Goal: Navigation & Orientation: Find specific page/section

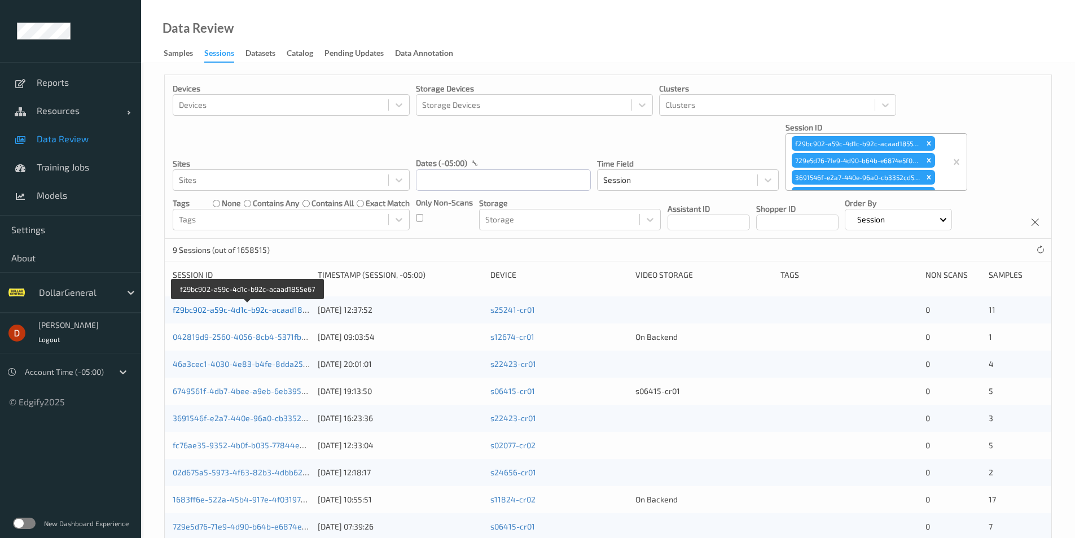
click at [271, 308] on link "f29bc902-a59c-4d1c-b92c-acaad1855e67" at bounding box center [249, 310] width 152 height 10
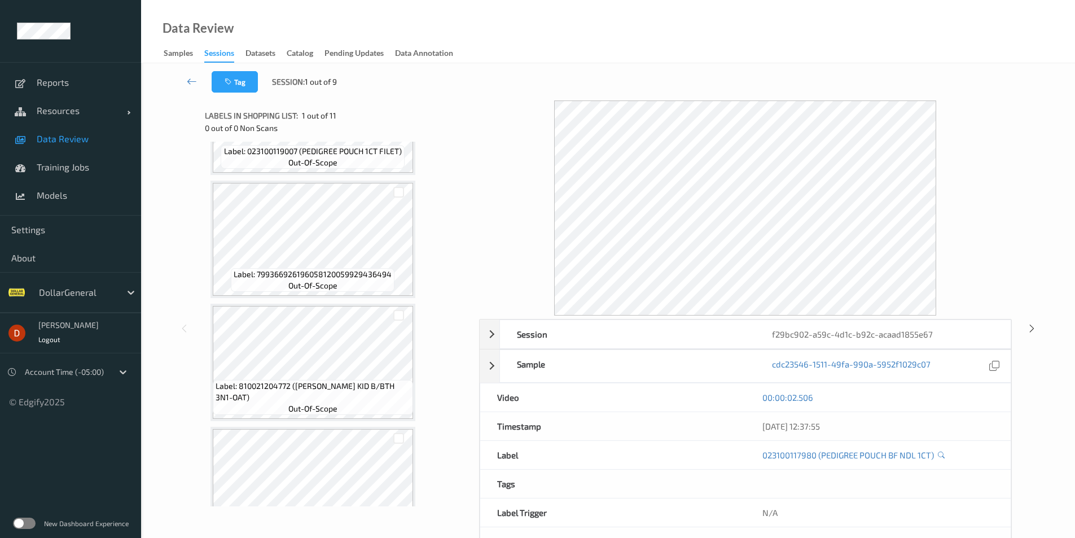
scroll to position [317, 0]
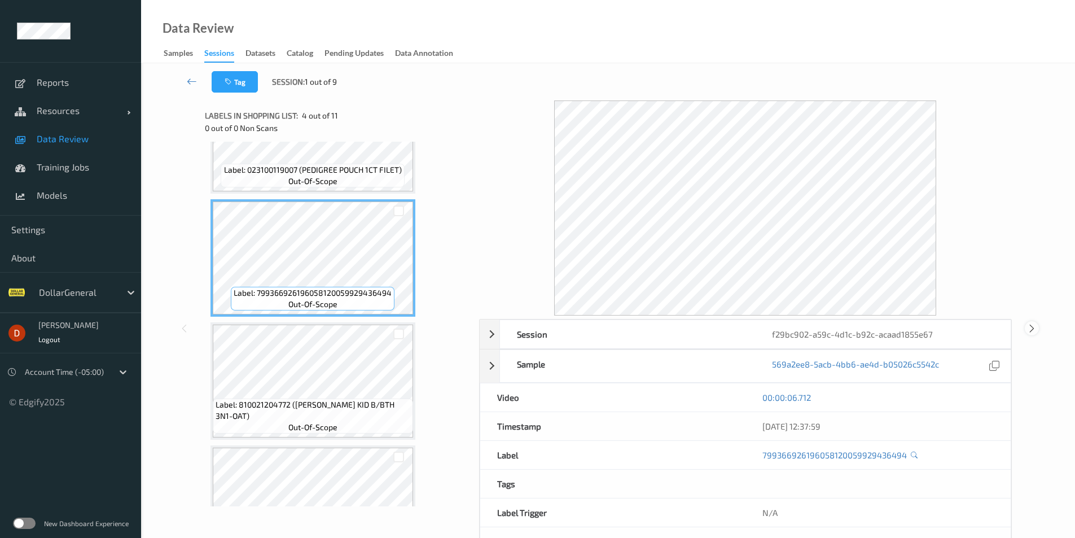
click at [1033, 331] on icon at bounding box center [1032, 328] width 10 height 10
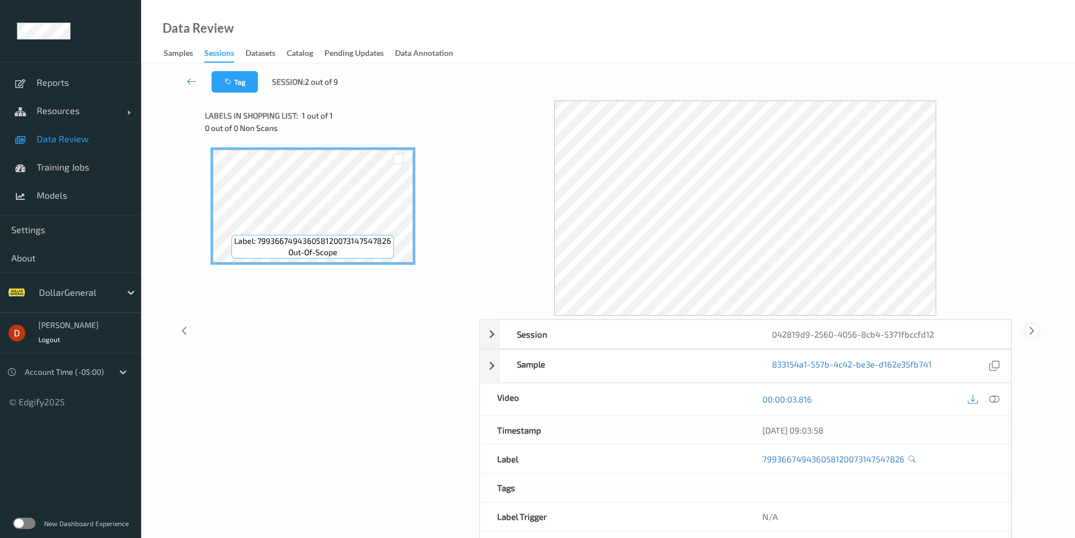
click at [1032, 330] on icon at bounding box center [1032, 330] width 10 height 10
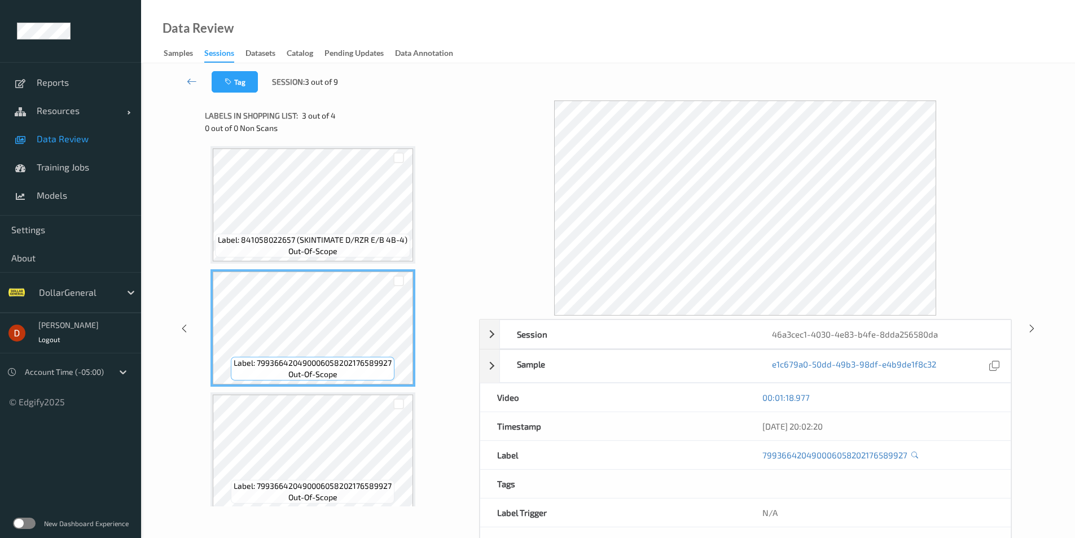
scroll to position [133, 0]
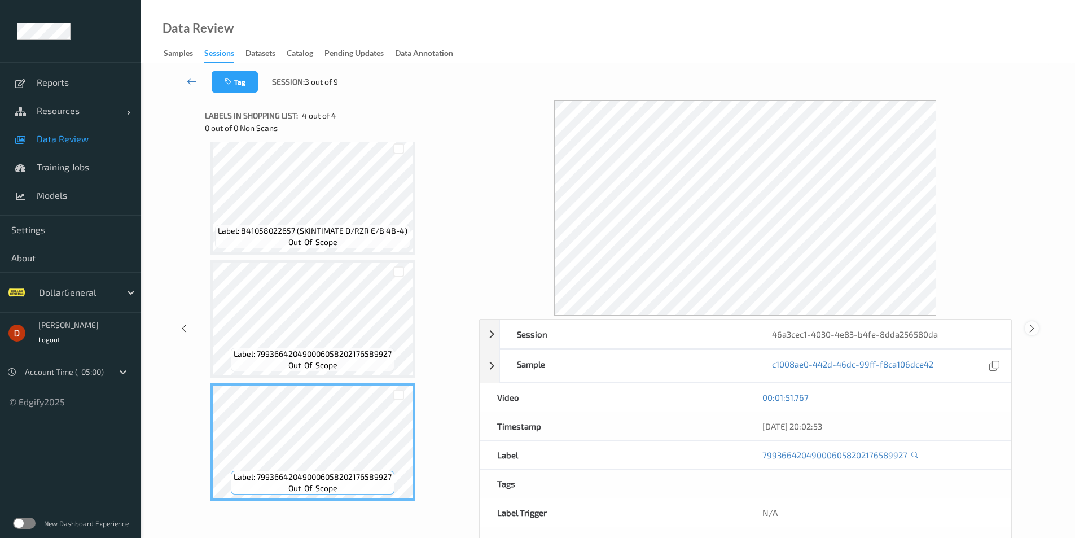
click at [1034, 332] on icon at bounding box center [1032, 328] width 10 height 10
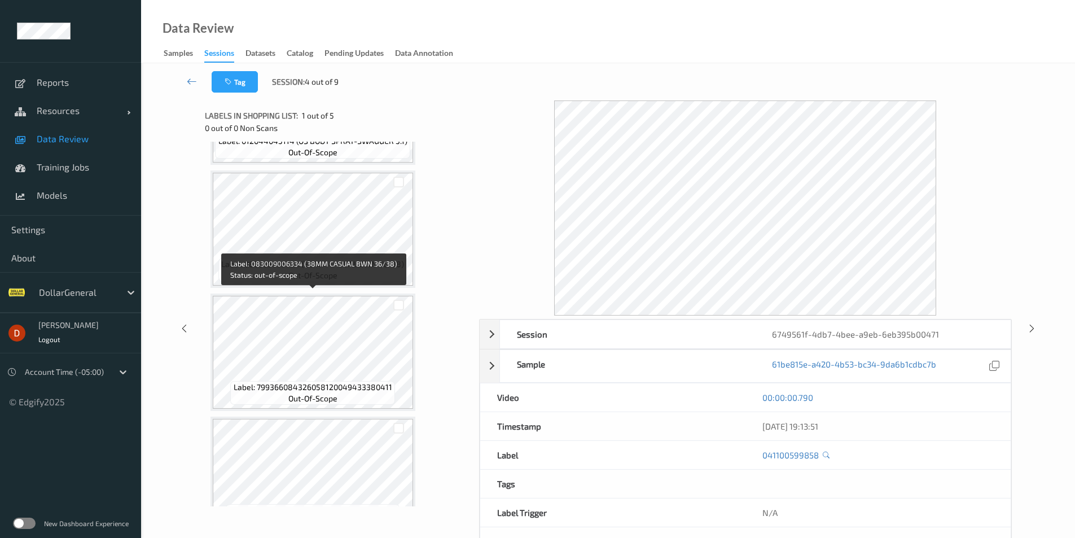
scroll to position [226, 0]
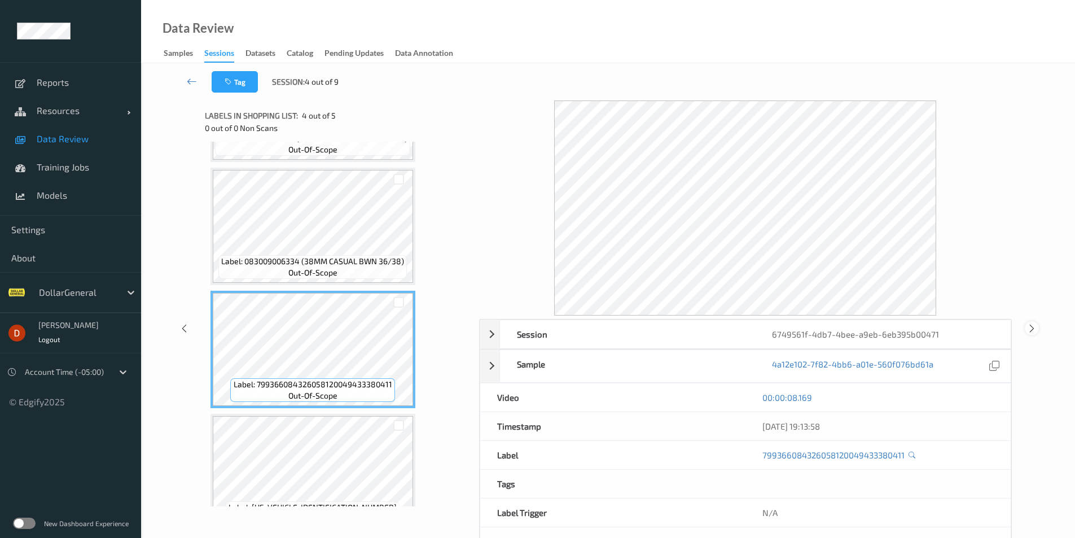
click at [1037, 326] on div at bounding box center [1031, 328] width 14 height 14
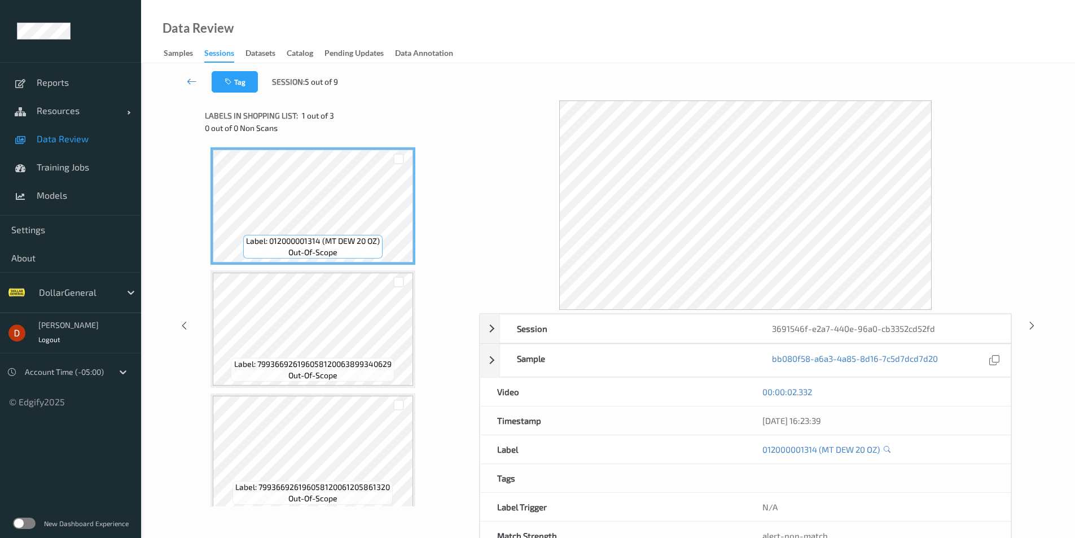
scroll to position [10, 0]
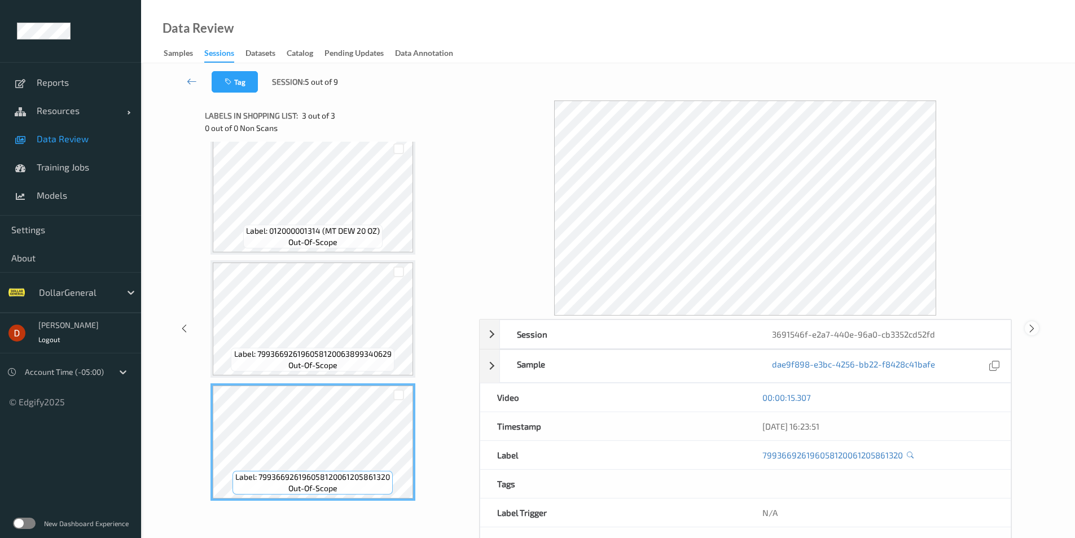
click at [1032, 328] on icon at bounding box center [1032, 328] width 10 height 10
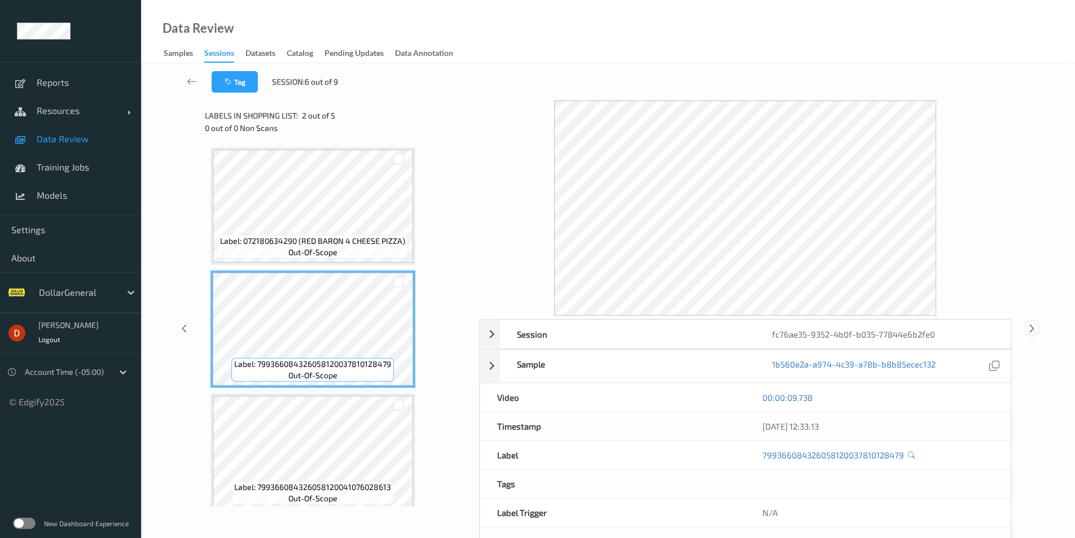
click at [1033, 326] on icon at bounding box center [1032, 328] width 10 height 10
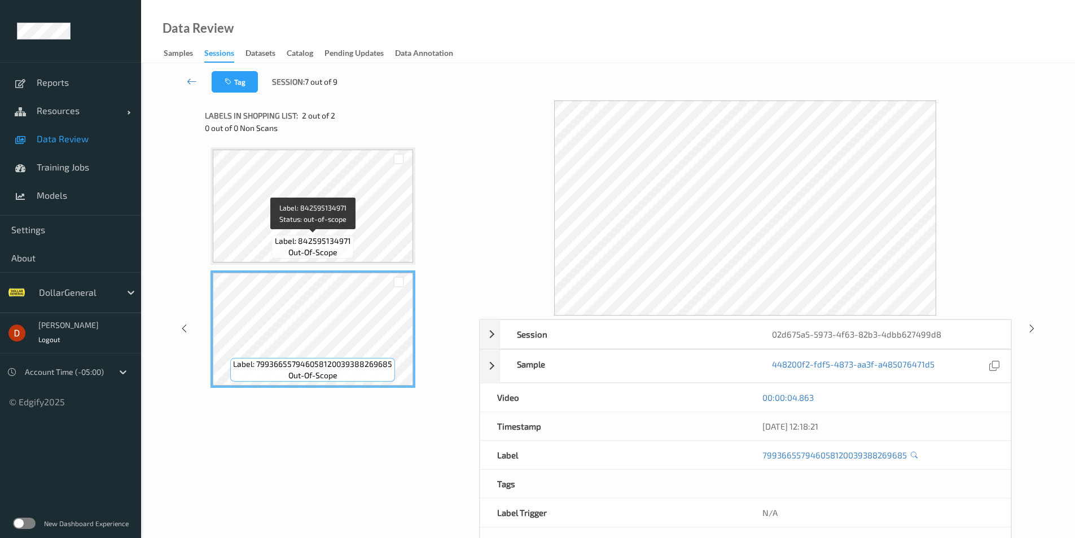
click at [351, 247] on div "Label: 842595134971 out-of-scope" at bounding box center [312, 247] width 82 height 24
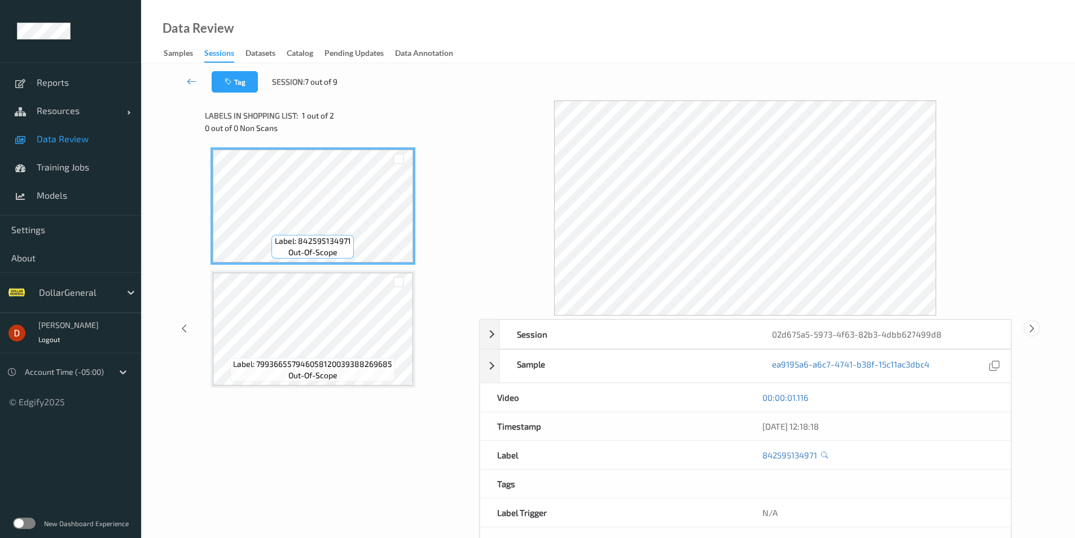
click at [1031, 332] on icon at bounding box center [1032, 328] width 10 height 10
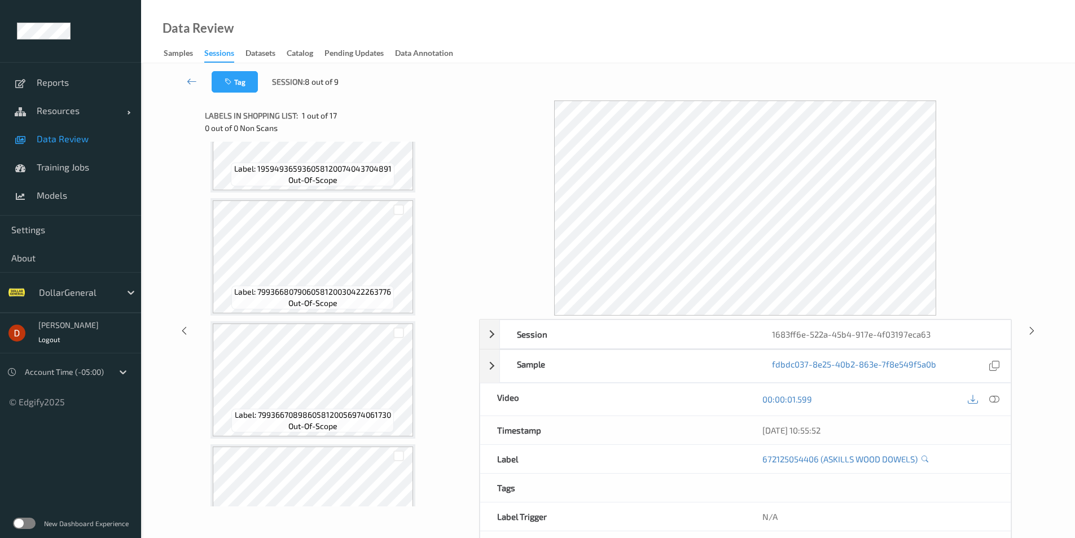
scroll to position [621, 0]
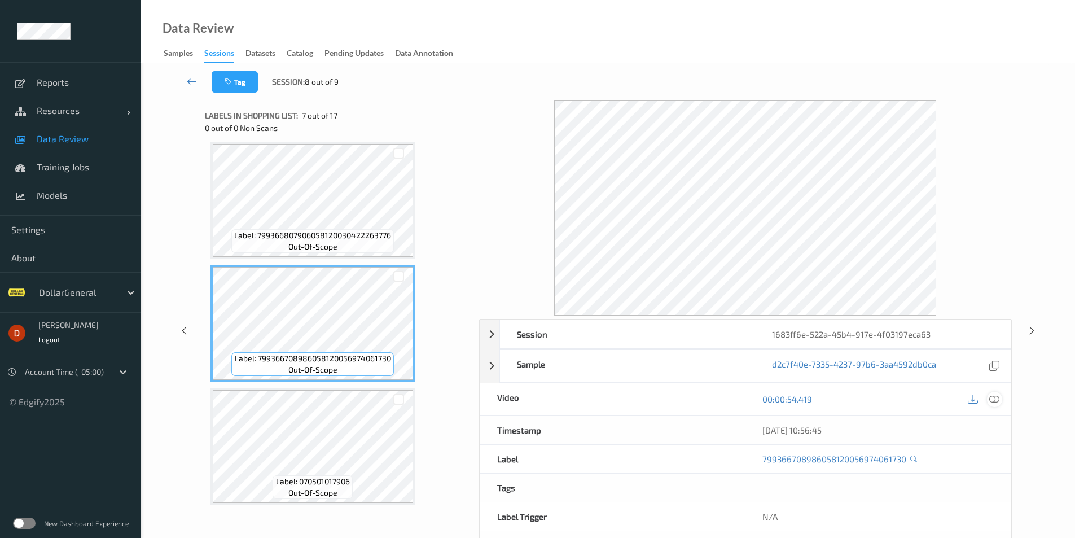
click at [992, 397] on icon at bounding box center [994, 399] width 10 height 10
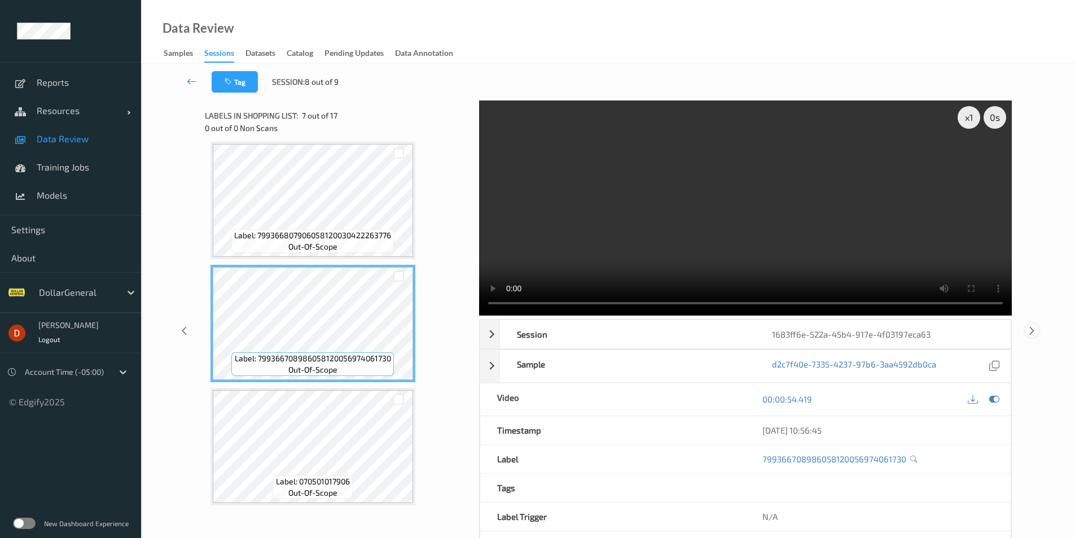
click at [1030, 333] on icon at bounding box center [1032, 330] width 10 height 10
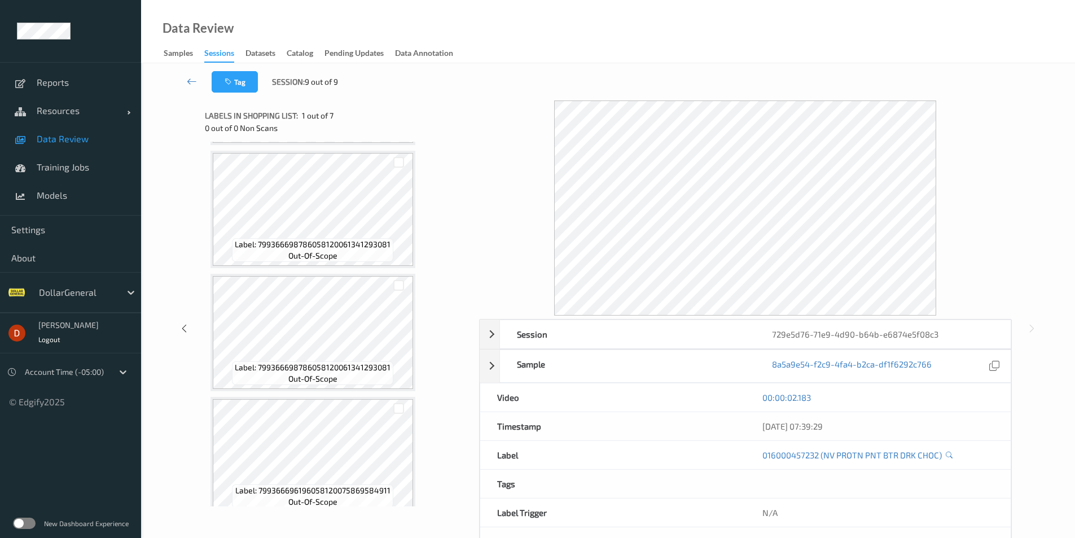
scroll to position [502, 0]
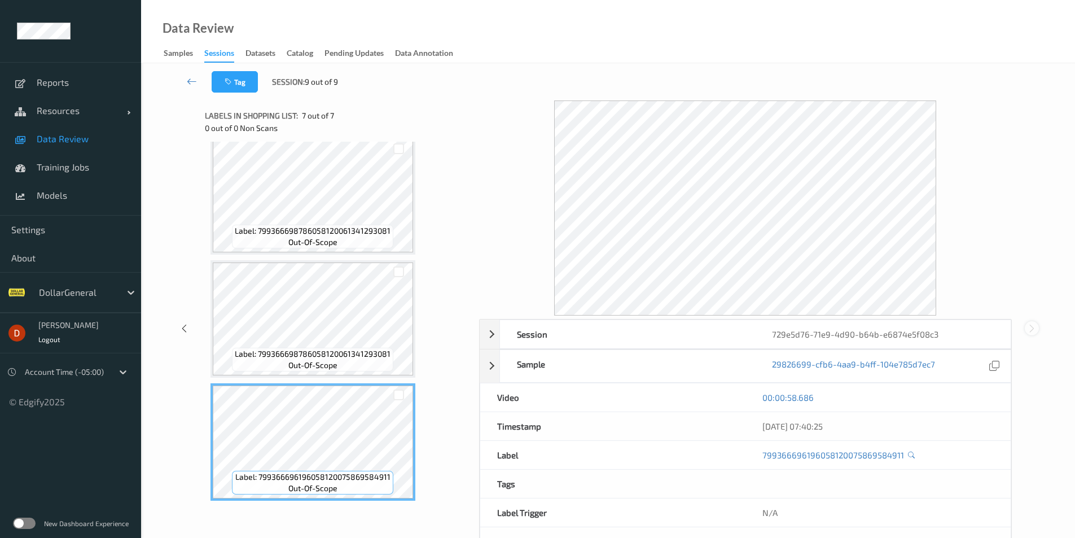
click at [1030, 327] on icon at bounding box center [1032, 328] width 10 height 10
click at [188, 77] on icon at bounding box center [192, 81] width 10 height 11
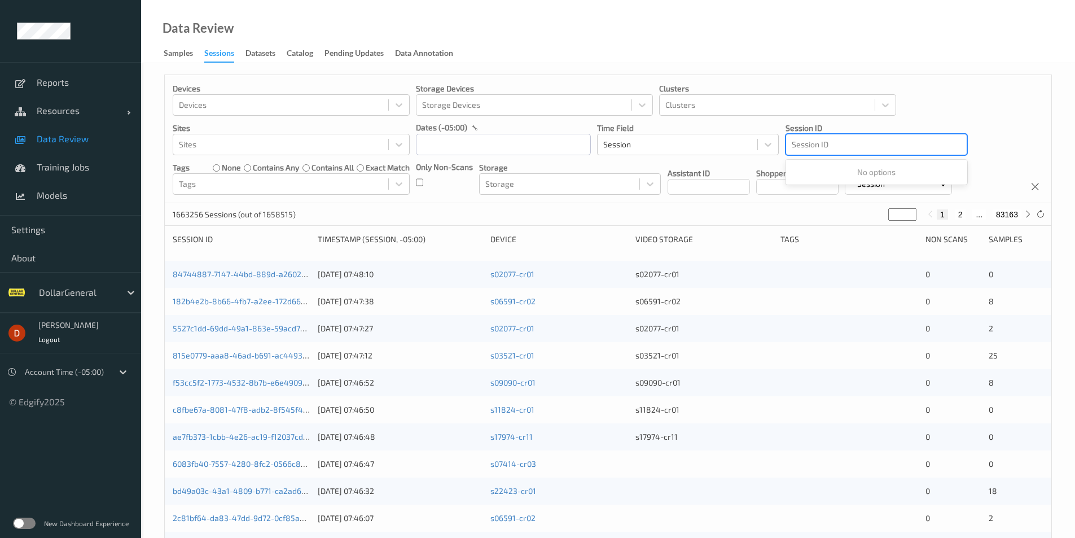
click at [821, 137] on div "Session ID" at bounding box center [876, 144] width 181 height 18
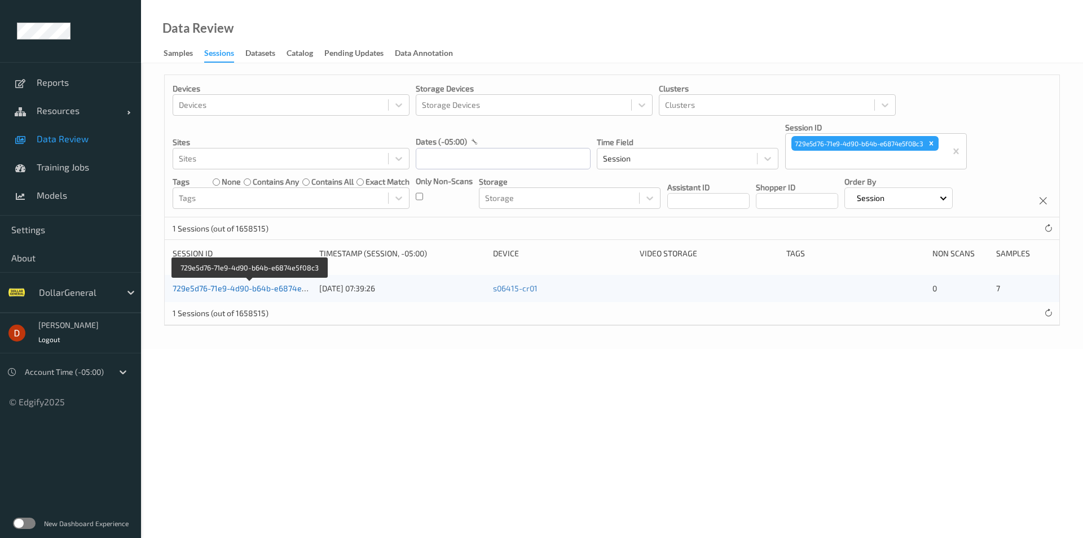
click at [227, 285] on link "729e5d76-71e9-4d90-b64b-e6874e5f08c3" at bounding box center [250, 288] width 155 height 10
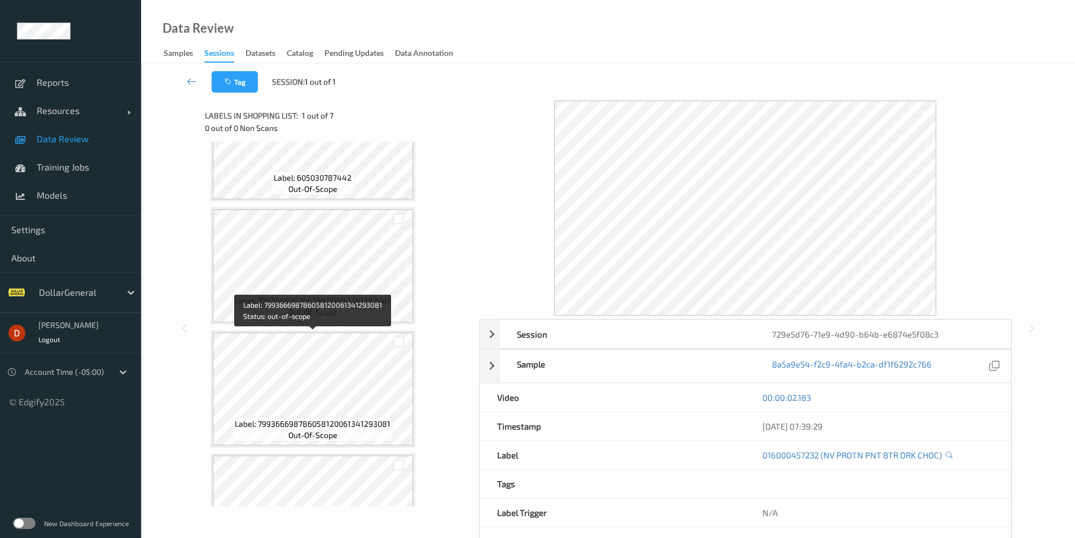
scroll to position [451, 0]
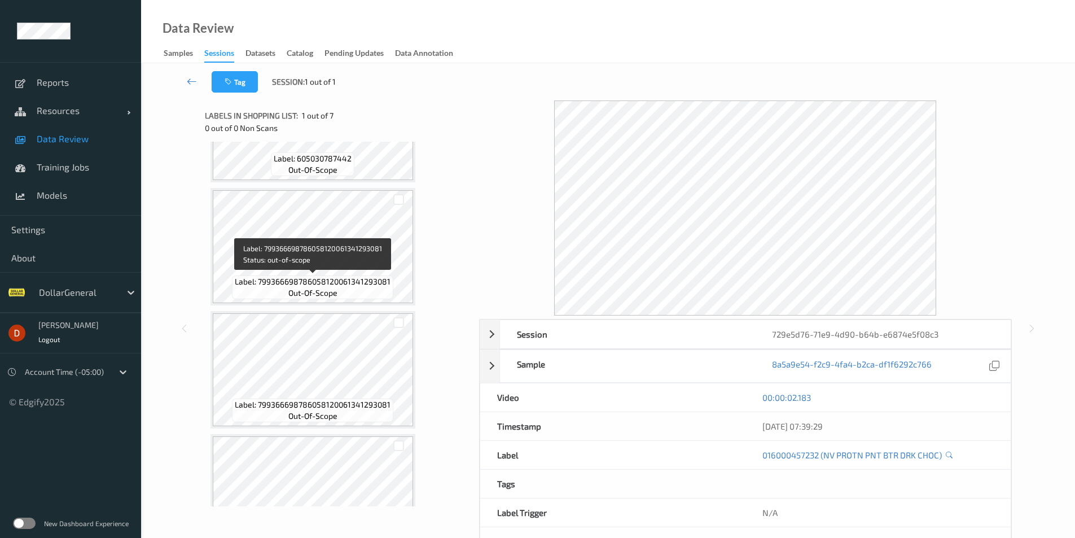
click at [372, 280] on span "Label: 799366698786058120061341293081" at bounding box center [313, 281] width 156 height 11
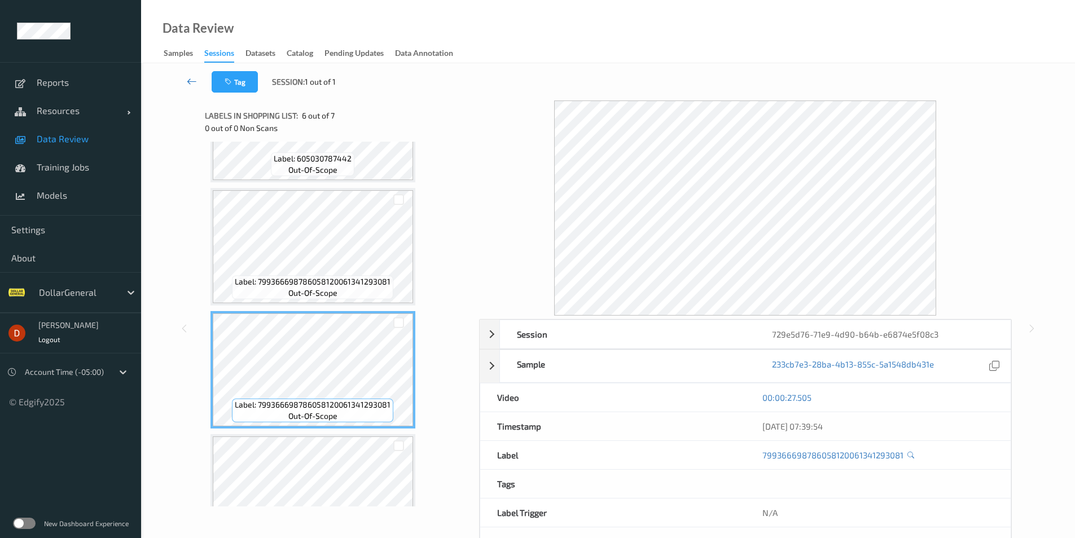
click at [188, 77] on icon at bounding box center [192, 81] width 10 height 11
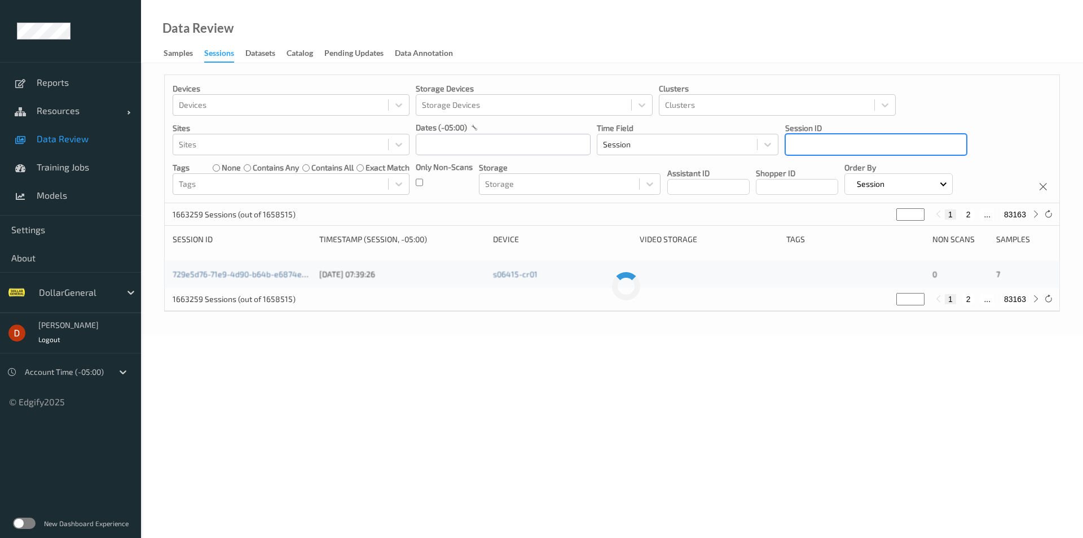
click at [895, 155] on div "729e5d76-71e9-4d90-b64b-e6874e5f08c3" at bounding box center [876, 144] width 182 height 21
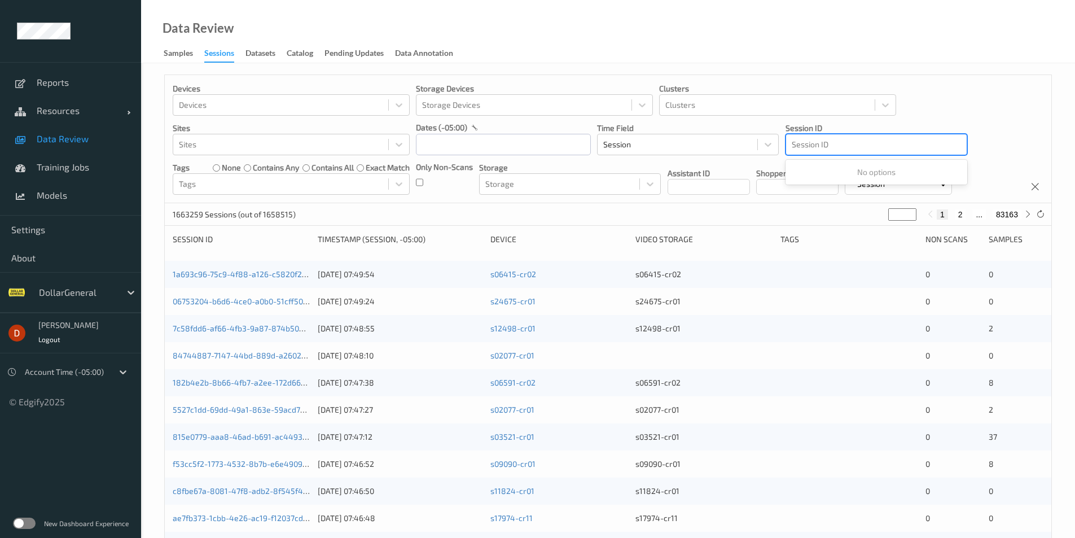
click at [893, 151] on div at bounding box center [875, 145] width 169 height 14
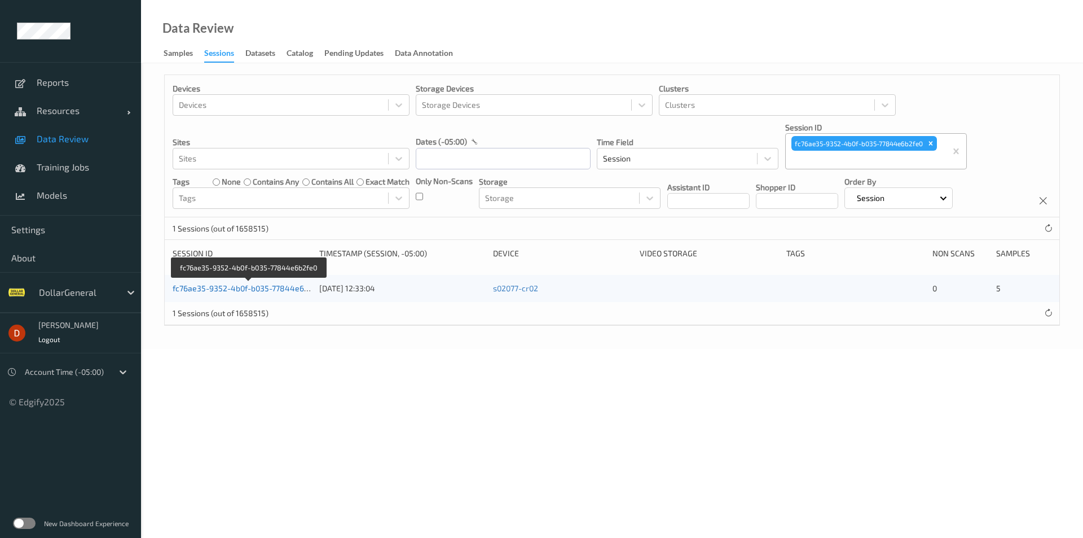
click at [265, 285] on link "fc76ae35-9352-4b0f-b035-77844e6b2fe0" at bounding box center [249, 288] width 152 height 10
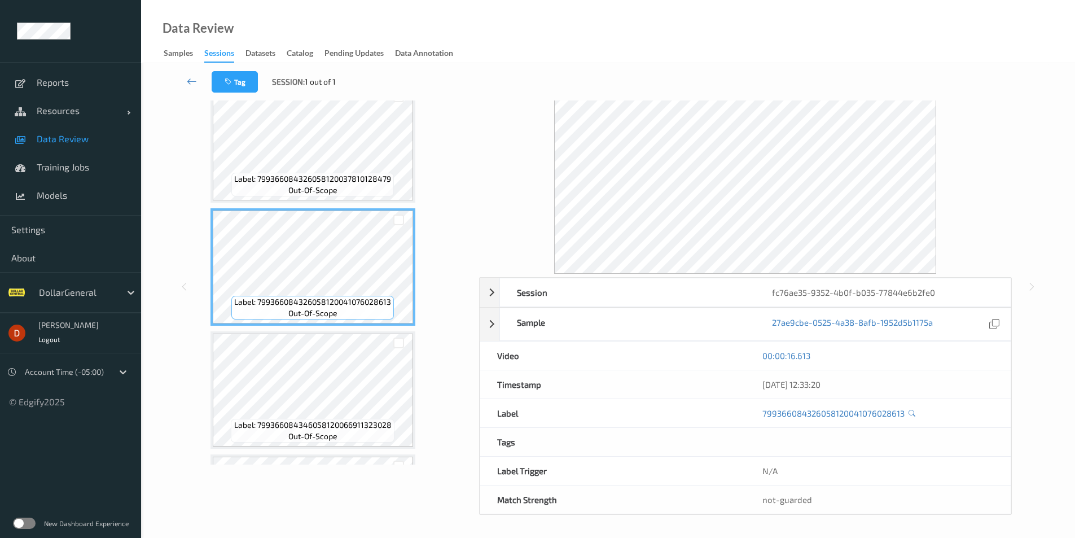
scroll to position [87, 0]
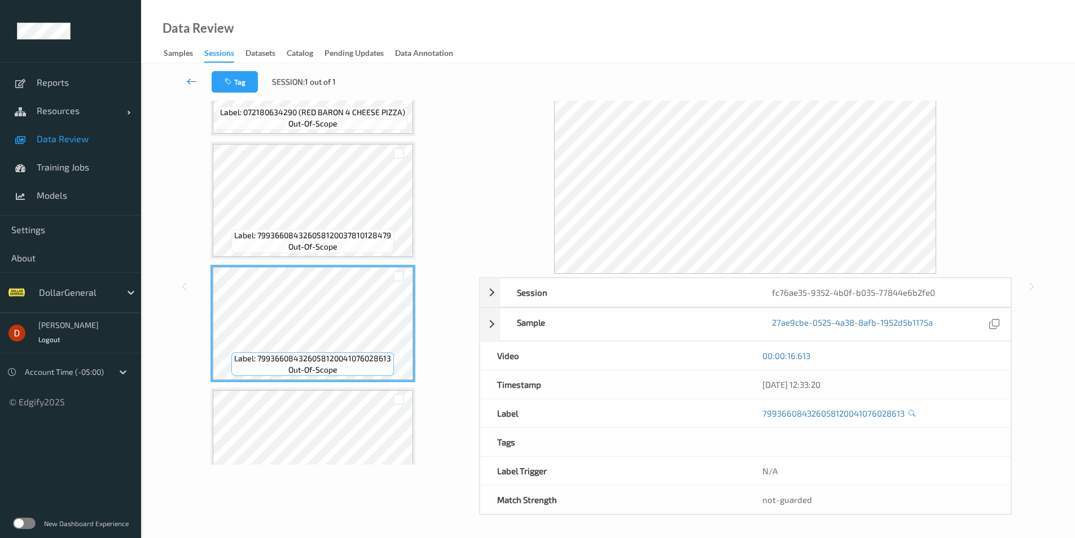
click at [199, 81] on link at bounding box center [191, 81] width 39 height 21
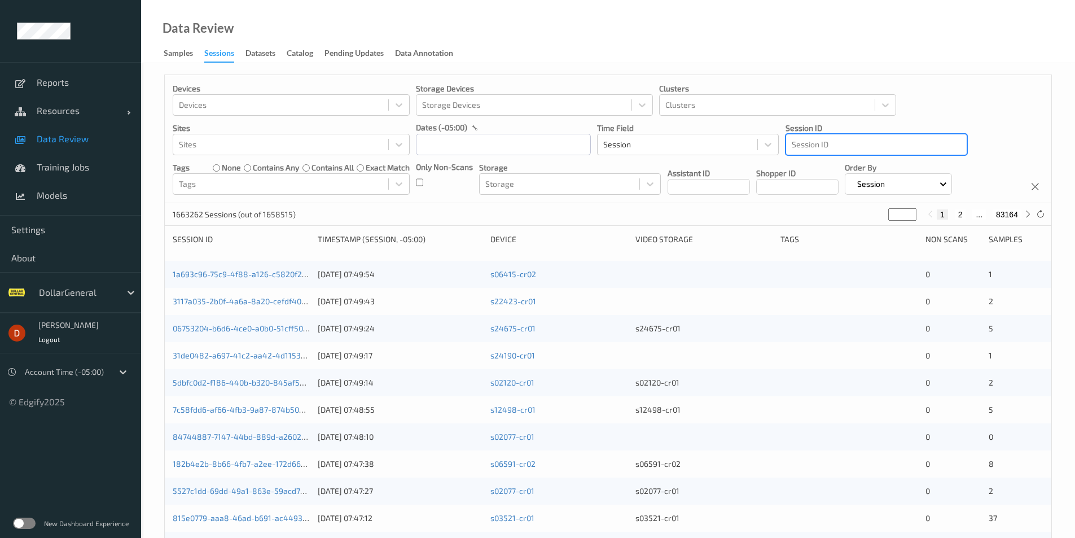
click at [907, 145] on div at bounding box center [875, 145] width 169 height 14
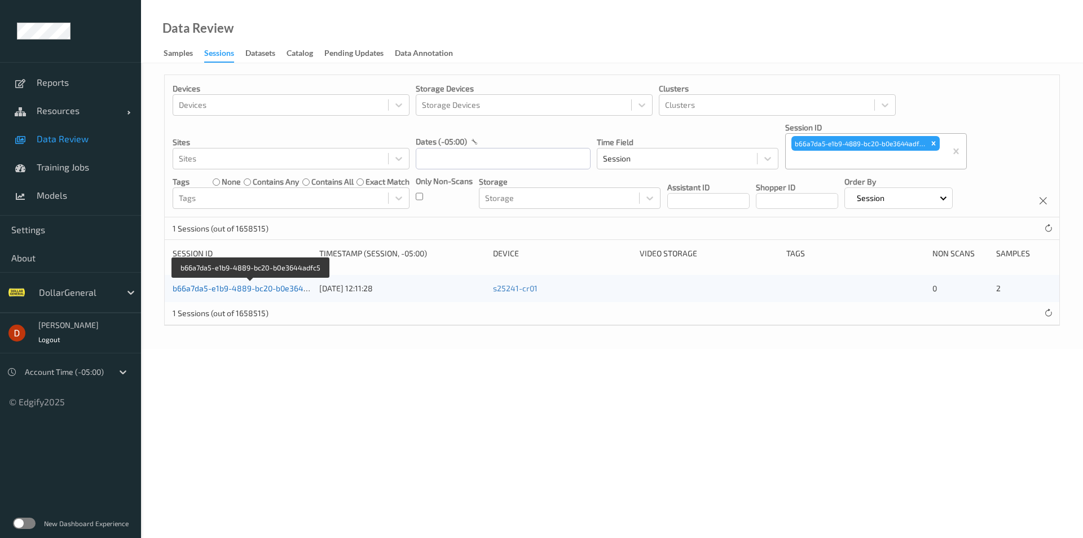
click at [297, 285] on link "b66a7da5-e1b9-4889-bc20-b0e3644adfc5" at bounding box center [251, 288] width 156 height 10
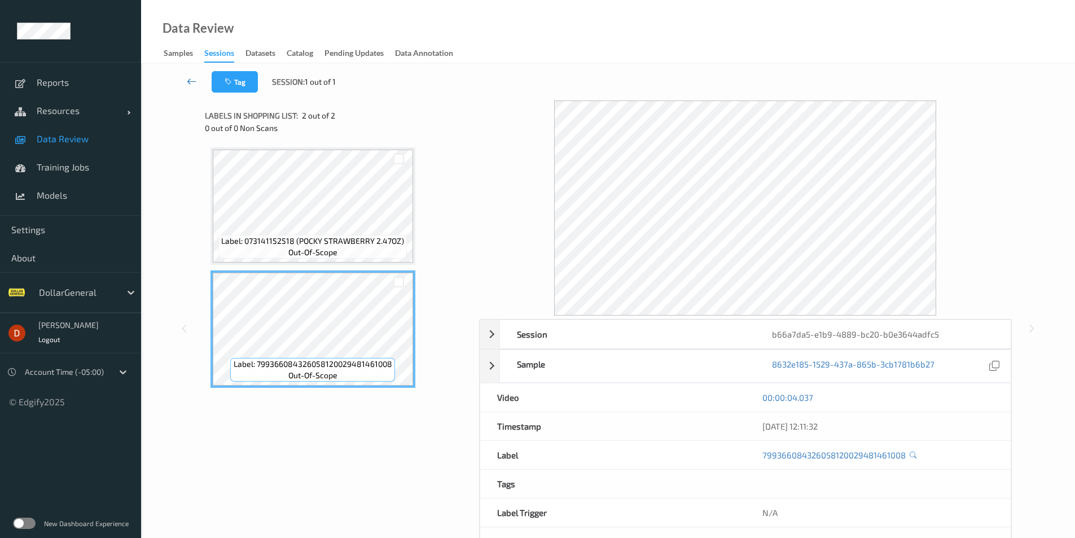
click at [190, 83] on icon at bounding box center [192, 81] width 10 height 11
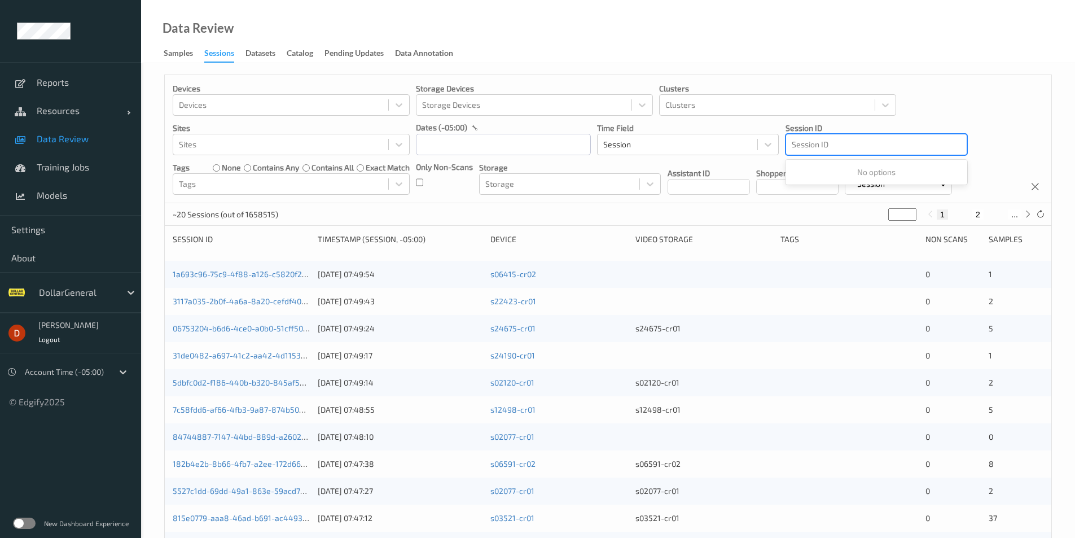
click at [925, 142] on div at bounding box center [875, 145] width 169 height 14
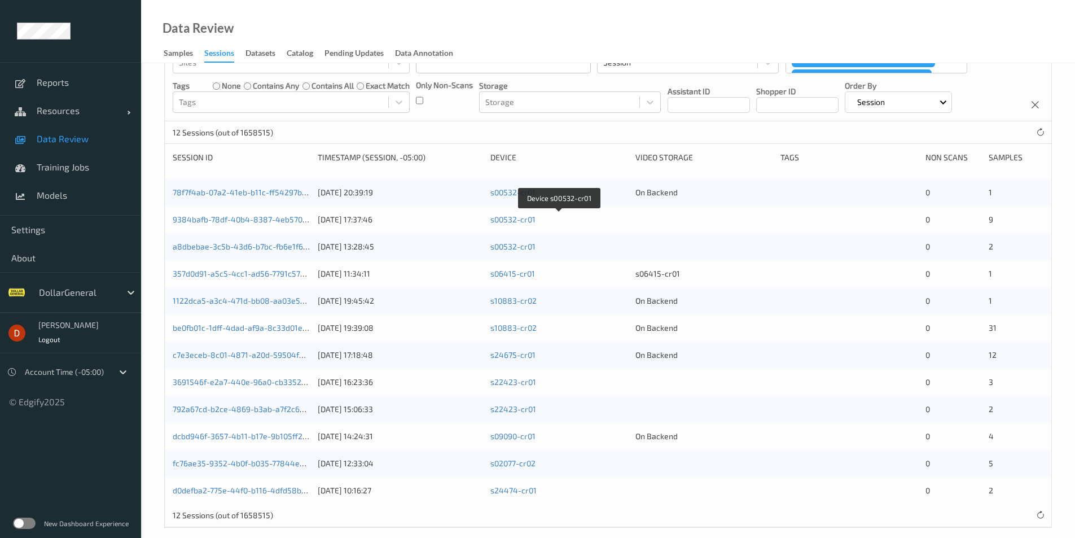
scroll to position [130, 0]
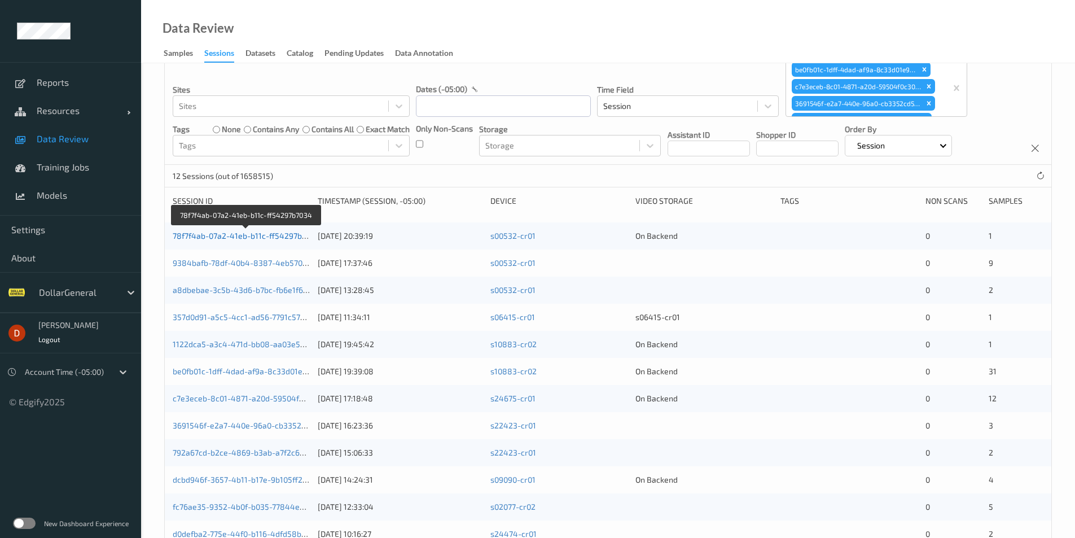
click at [259, 231] on link "78f7f4ab-07a2-41eb-b11c-ff54297b7034" at bounding box center [246, 236] width 147 height 10
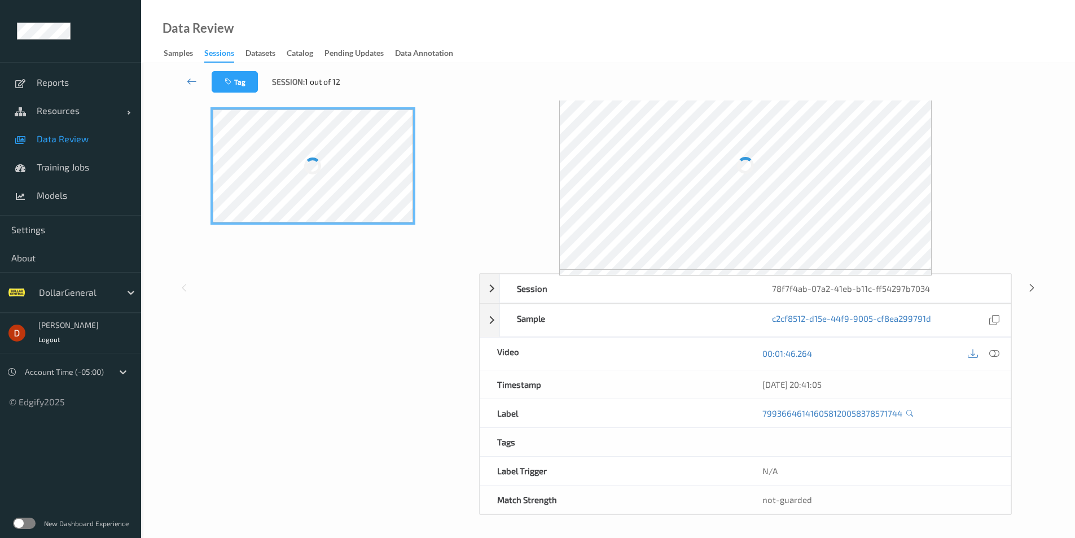
scroll to position [46, 0]
click at [993, 353] on icon at bounding box center [994, 353] width 10 height 10
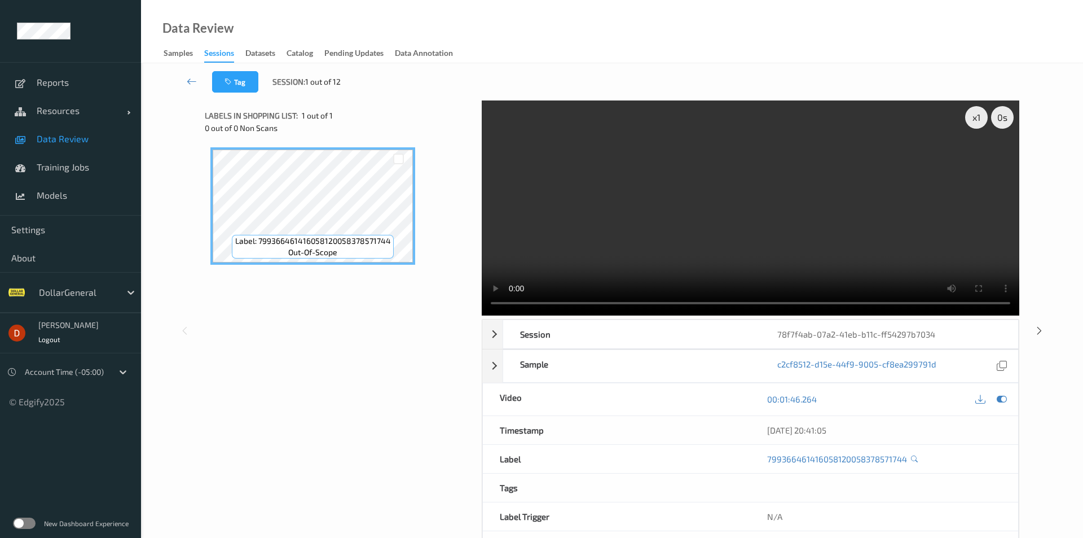
click at [1037, 315] on div "x 1 0 s Session 78f7f4ab-07a2-41eb-b11c-ff54297b7034 Session ID 78f7f4ab-07a2-4…" at bounding box center [612, 330] width 896 height 460
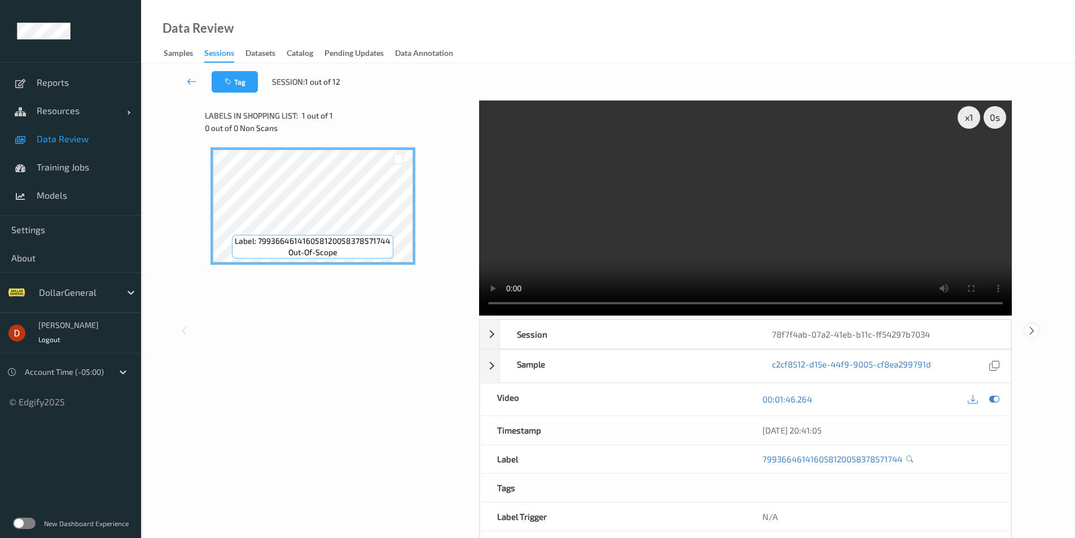
click at [1028, 326] on icon at bounding box center [1032, 330] width 10 height 10
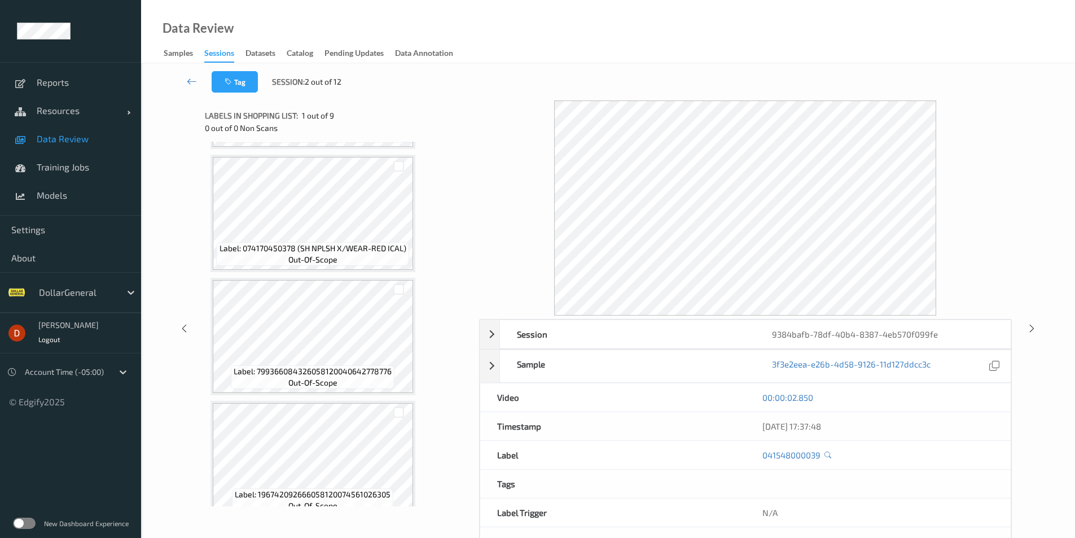
scroll to position [733, 0]
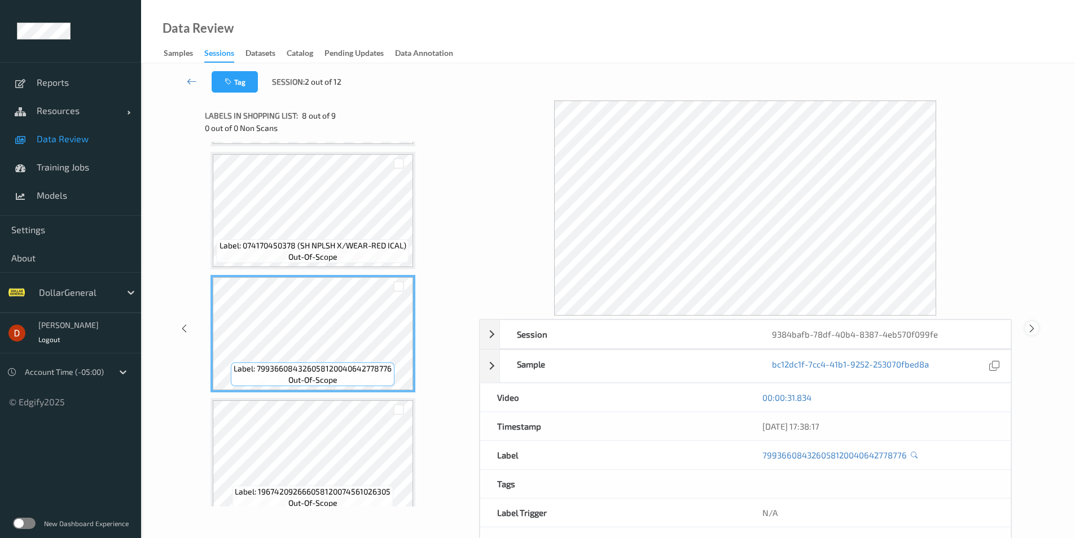
click at [1028, 330] on icon at bounding box center [1032, 328] width 10 height 10
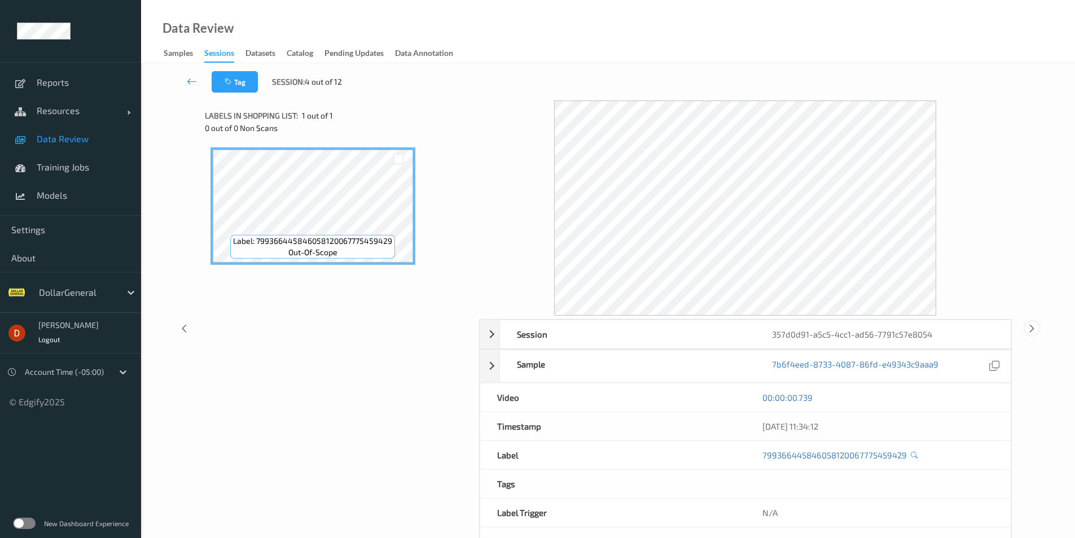
click at [1031, 333] on icon at bounding box center [1032, 328] width 10 height 10
click at [1026, 329] on div at bounding box center [1031, 330] width 14 height 14
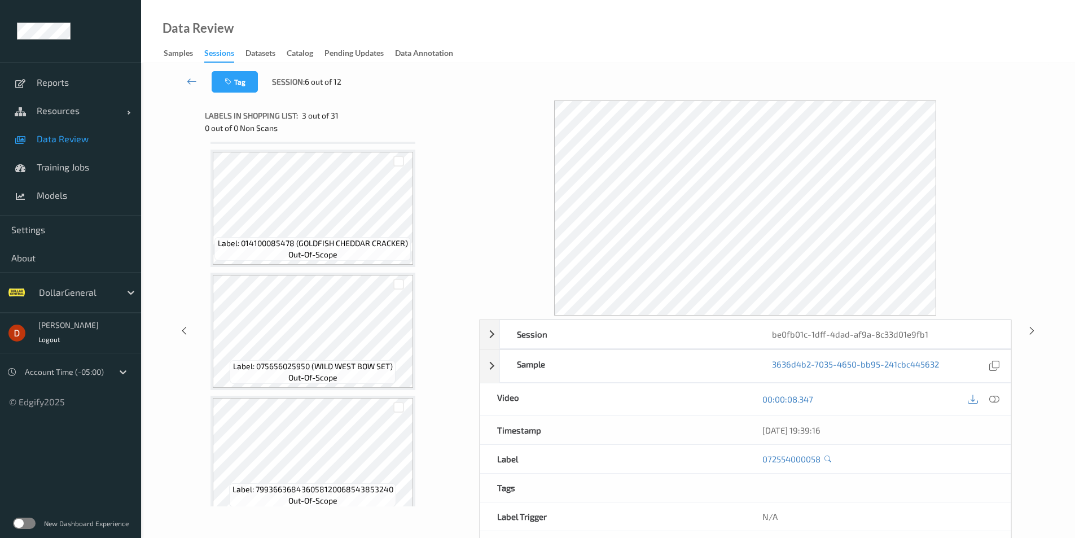
scroll to position [3454, 0]
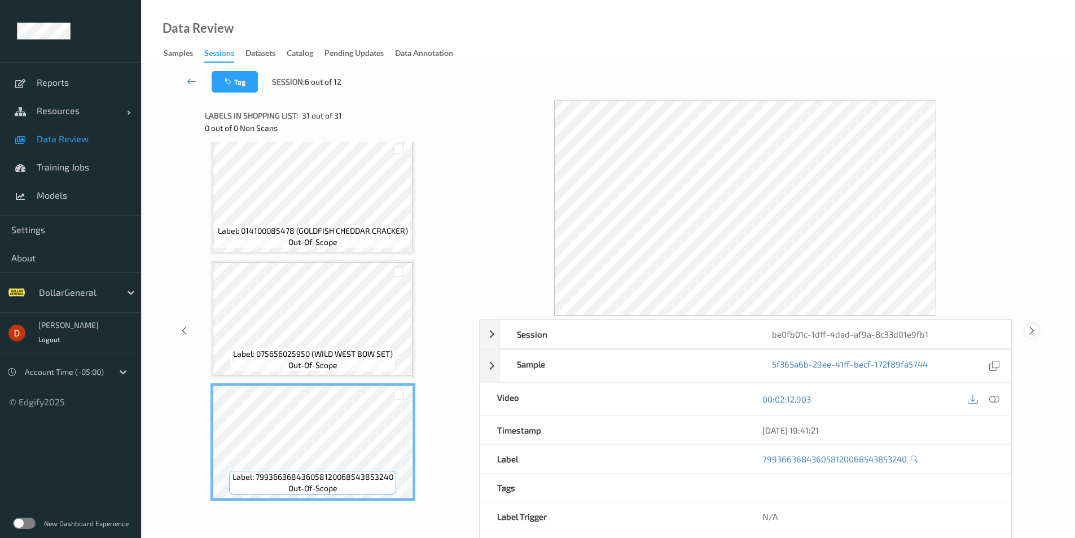
click at [1029, 328] on icon at bounding box center [1032, 330] width 10 height 10
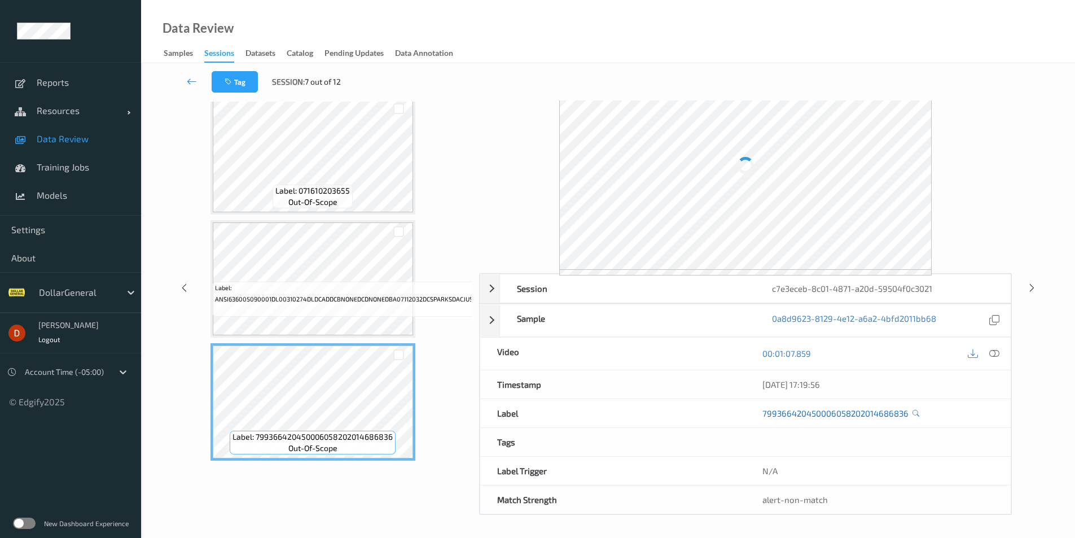
scroll to position [46, 0]
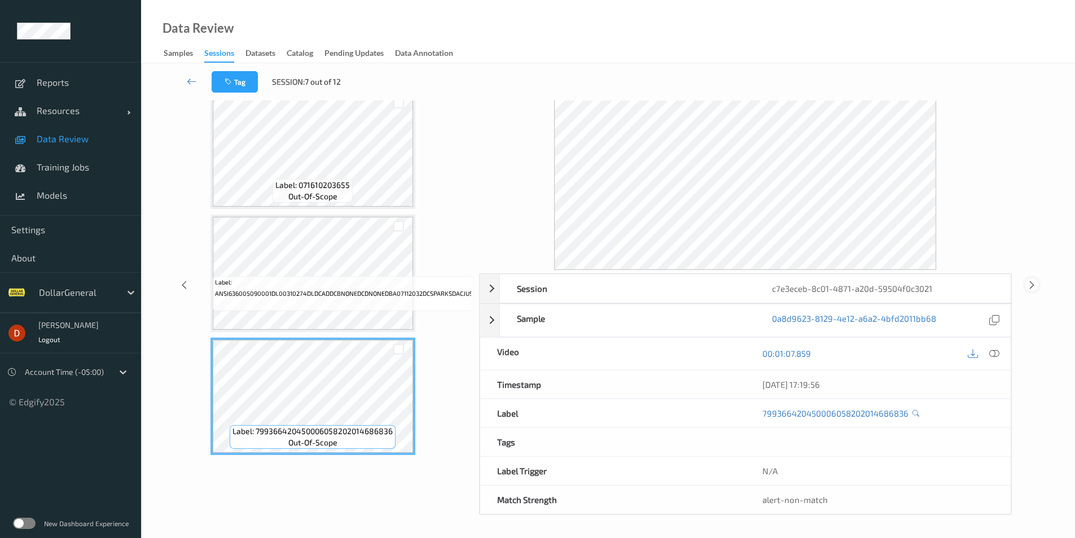
click at [1036, 281] on icon at bounding box center [1032, 284] width 10 height 10
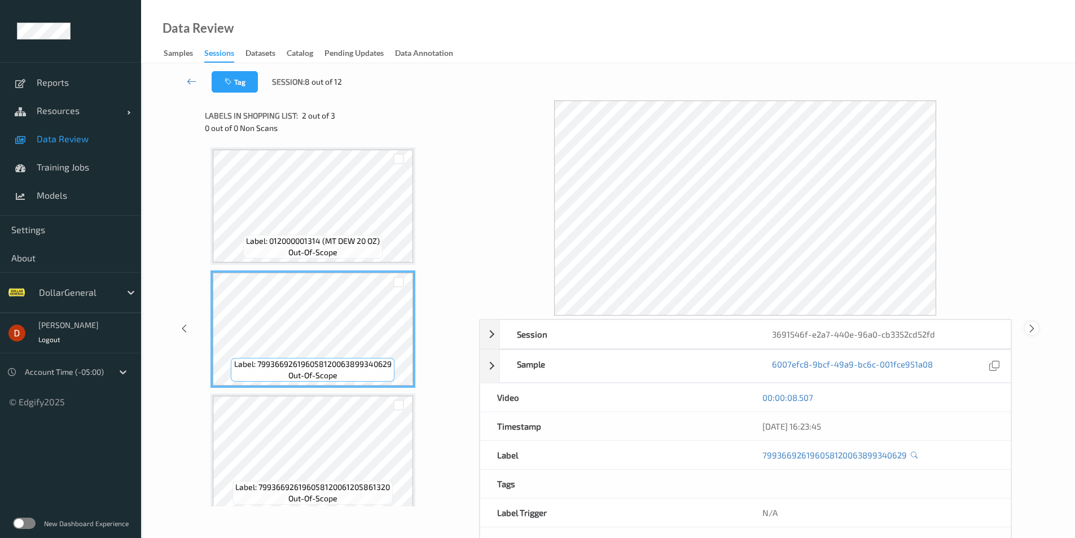
click at [1028, 326] on icon at bounding box center [1032, 328] width 10 height 10
click at [1027, 328] on icon at bounding box center [1032, 328] width 10 height 10
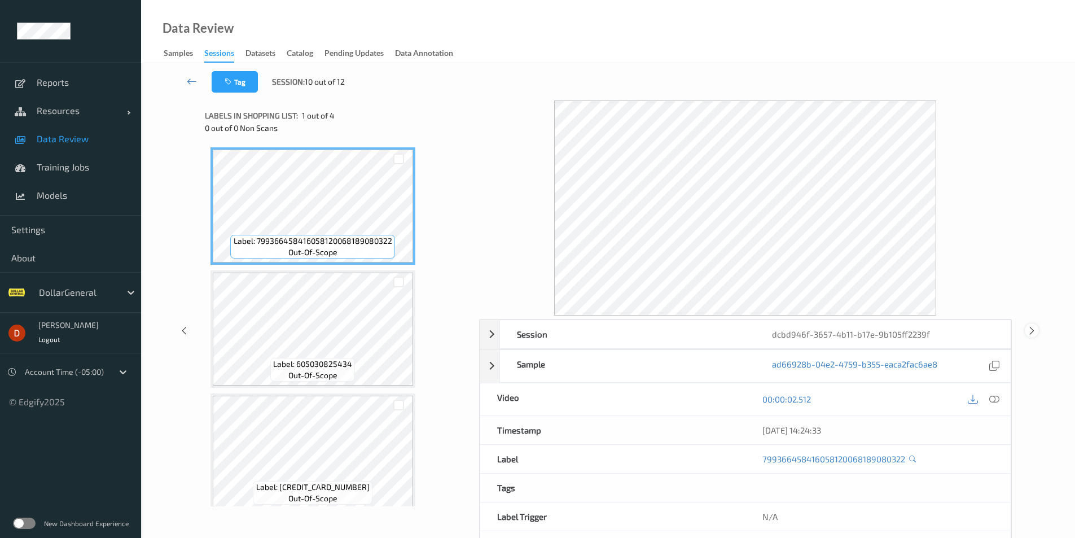
click at [1026, 327] on div at bounding box center [1031, 330] width 14 height 14
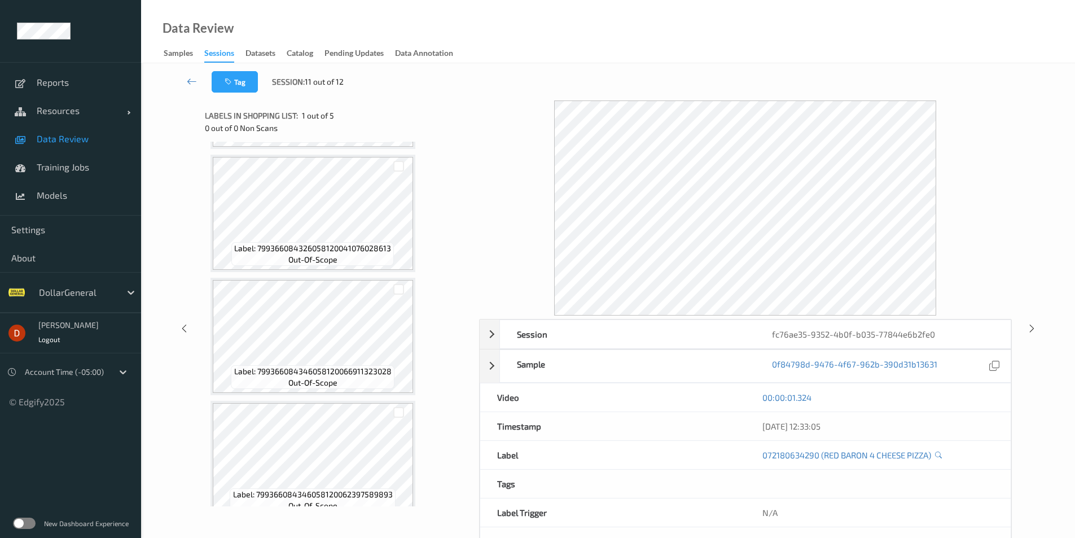
scroll to position [256, 0]
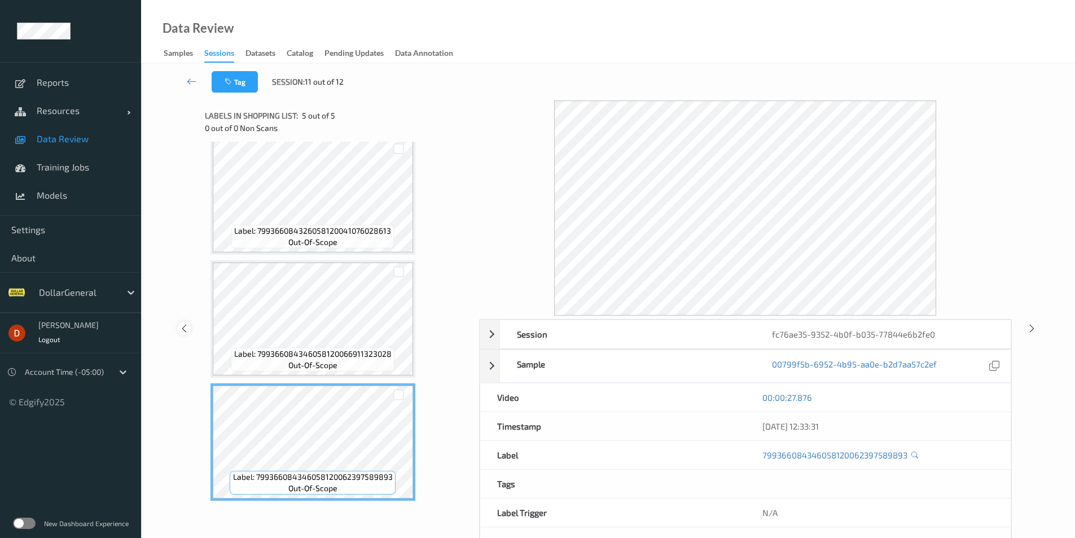
click at [183, 326] on icon at bounding box center [184, 328] width 10 height 10
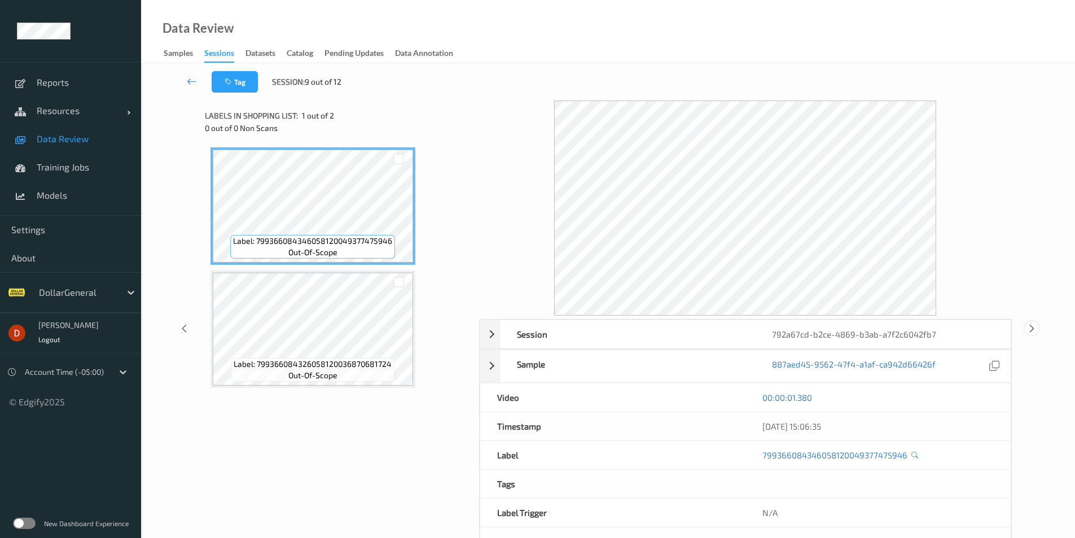
click at [1033, 333] on div at bounding box center [1031, 328] width 14 height 14
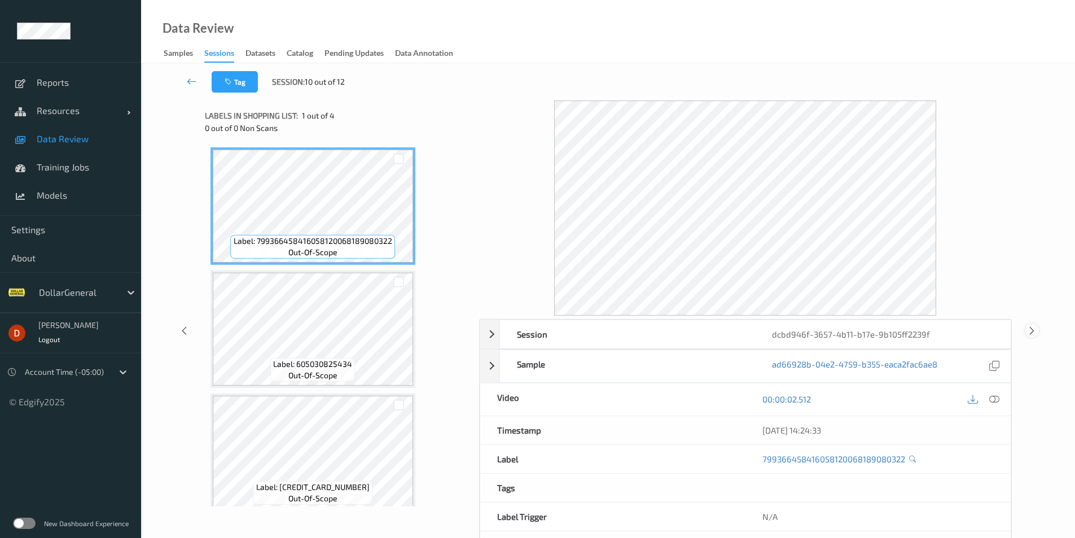
click at [1033, 333] on icon at bounding box center [1032, 330] width 10 height 10
click at [1032, 331] on icon at bounding box center [1032, 328] width 10 height 10
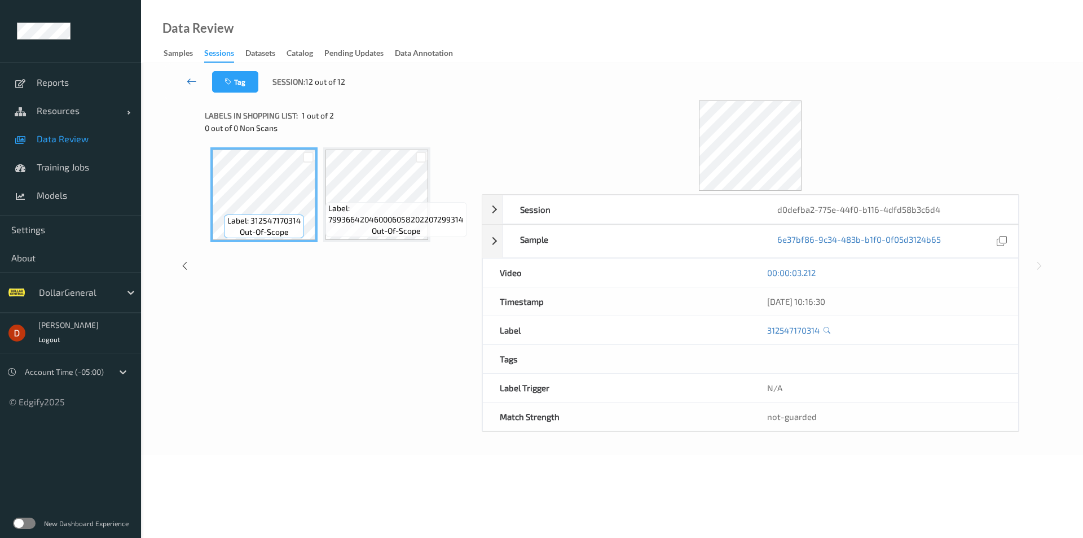
click at [192, 77] on icon at bounding box center [192, 81] width 10 height 11
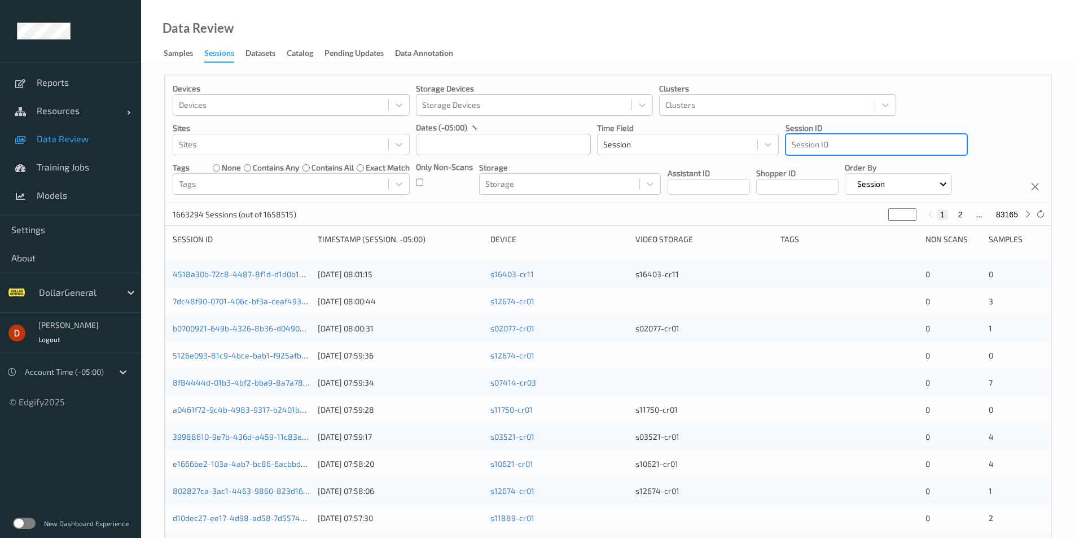
click at [895, 140] on div at bounding box center [875, 145] width 169 height 14
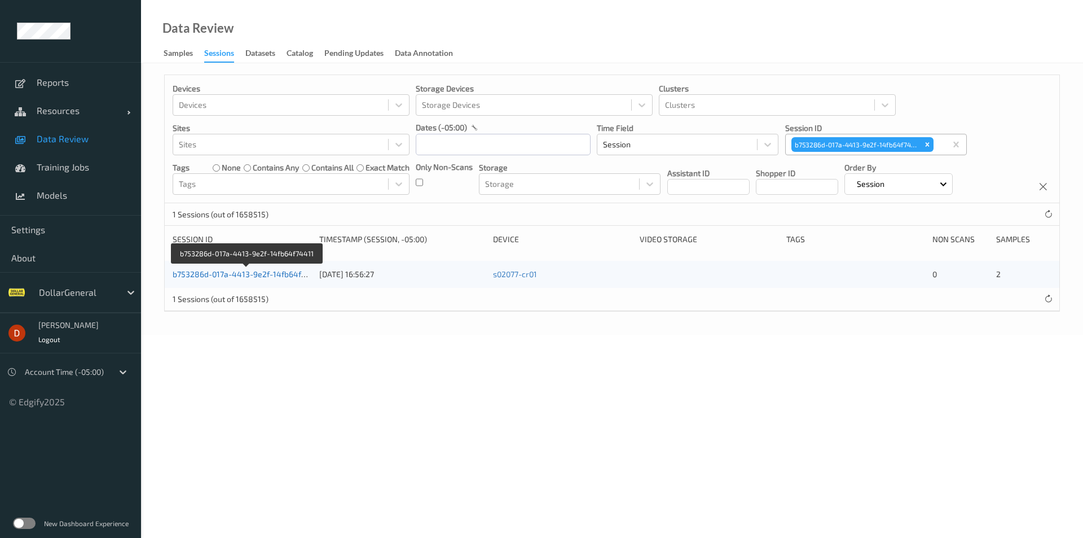
click at [279, 270] on link "b753286d-017a-4413-9e2f-14fb64f74411" at bounding box center [247, 274] width 149 height 10
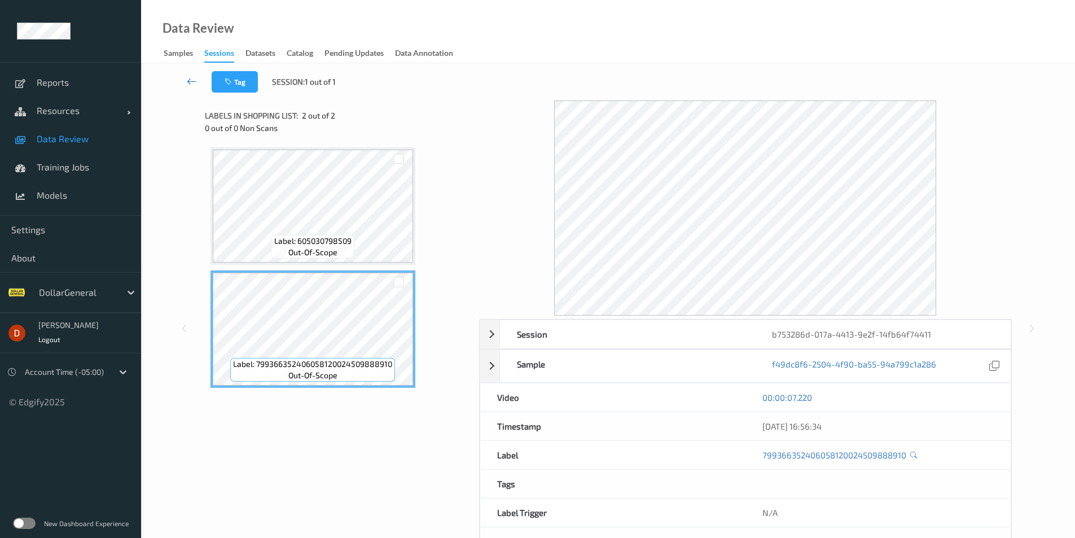
click at [192, 89] on link at bounding box center [191, 81] width 39 height 21
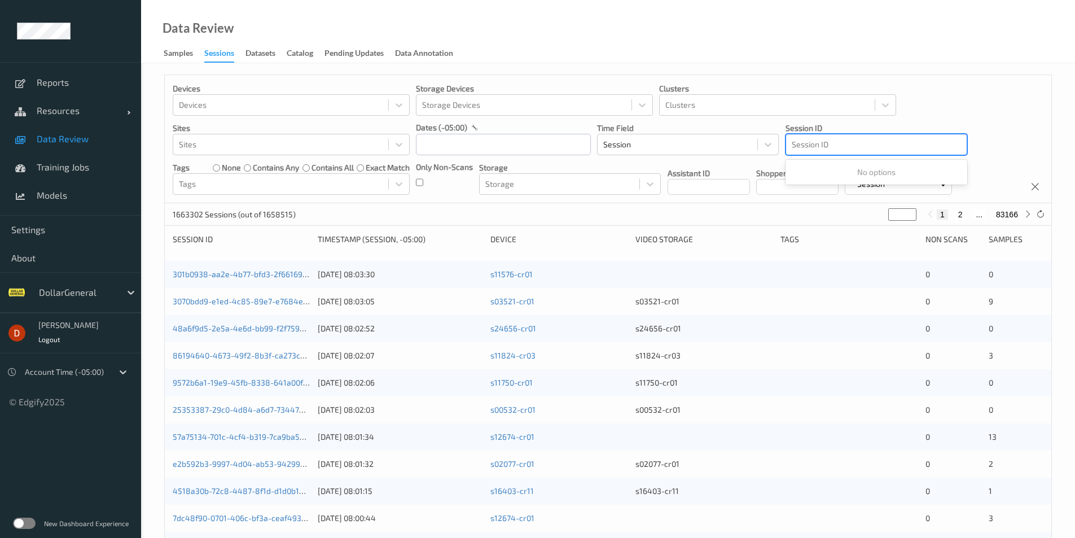
drag, startPoint x: 955, startPoint y: 145, endPoint x: 930, endPoint y: 143, distance: 24.9
click at [921, 143] on div at bounding box center [875, 145] width 169 height 14
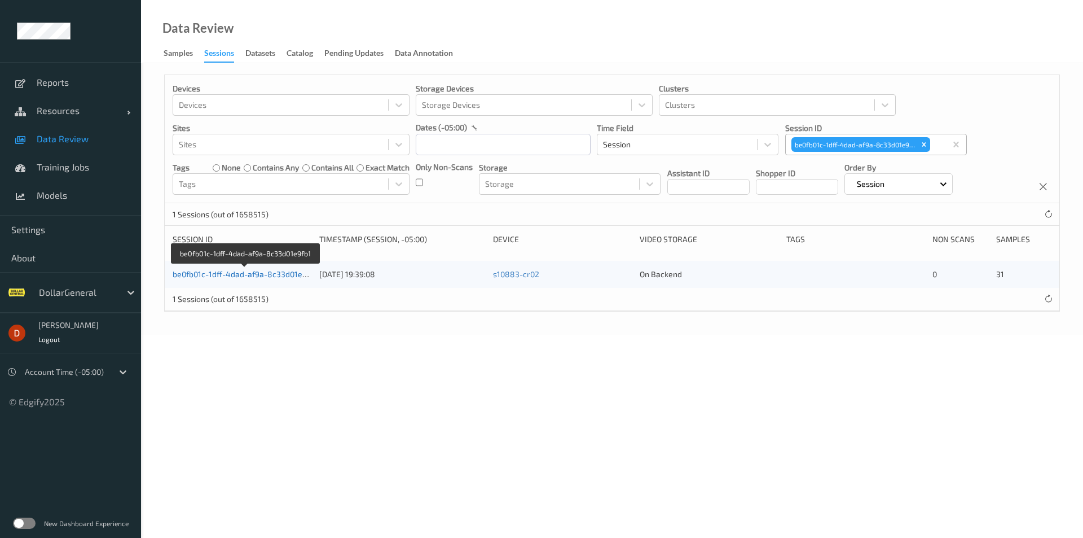
click at [232, 276] on link "be0fb01c-1dff-4dad-af9a-8c33d01e9fb1" at bounding box center [245, 274] width 145 height 10
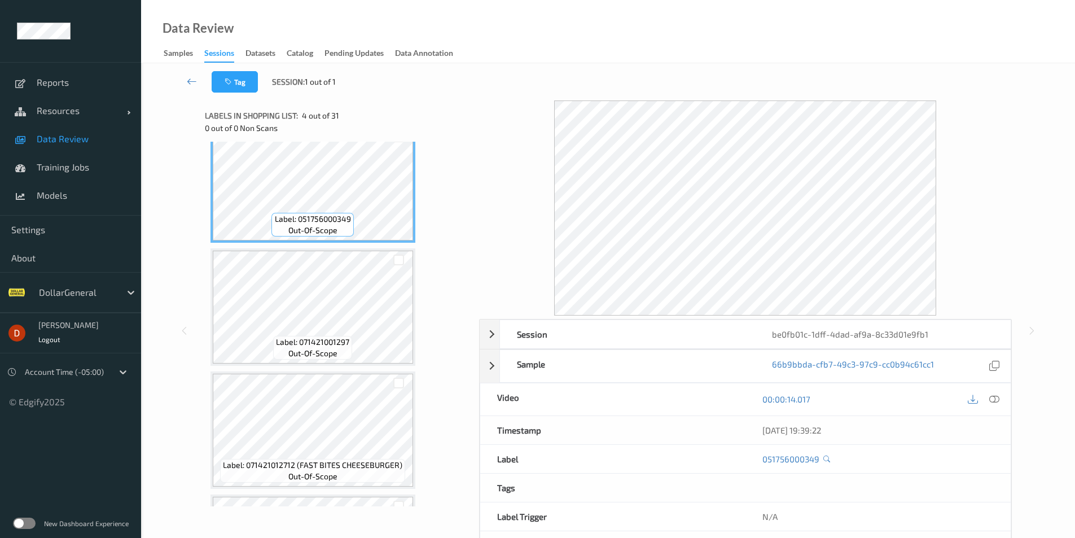
scroll to position [508, 0]
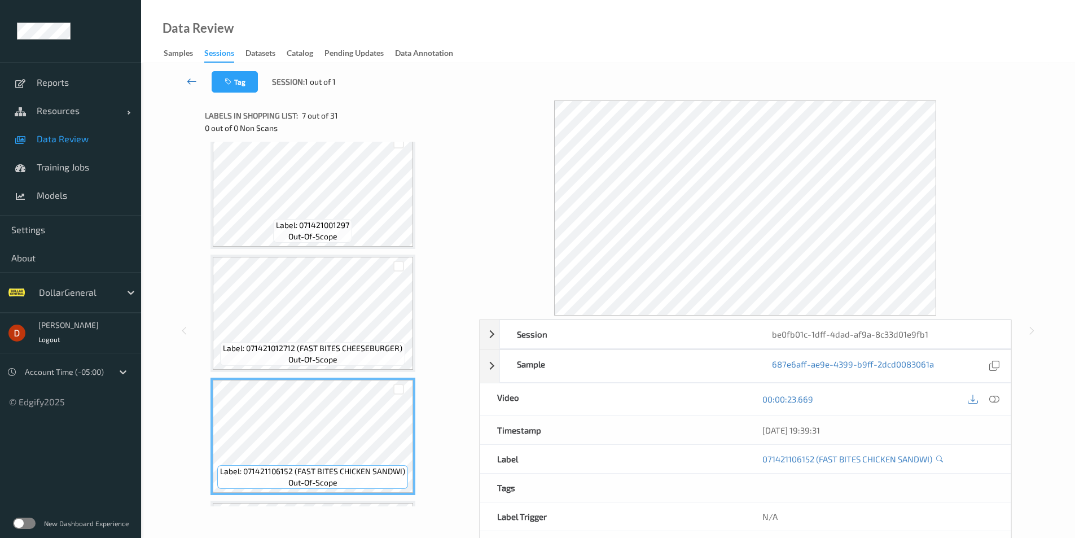
click at [185, 86] on link at bounding box center [191, 81] width 39 height 21
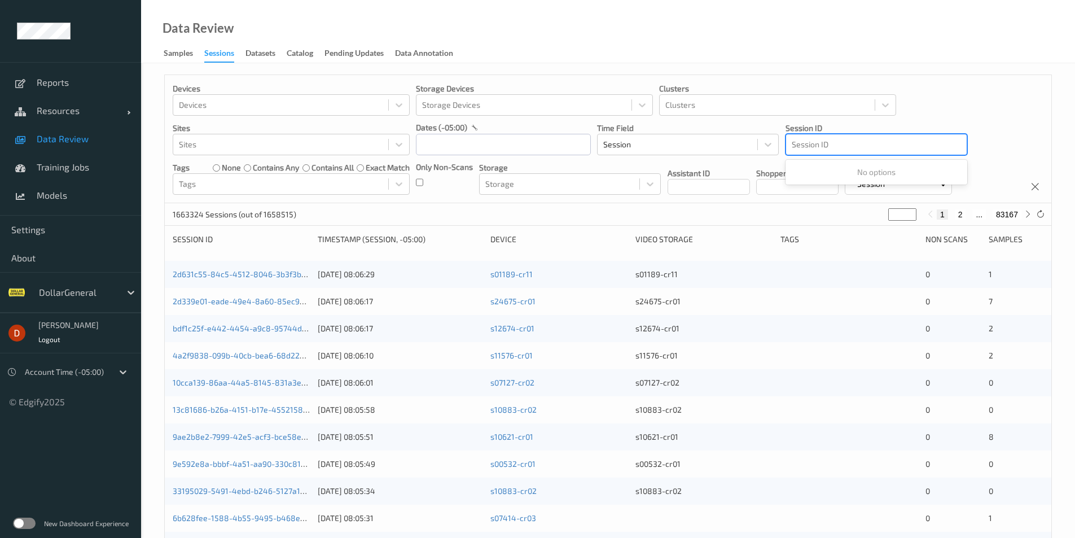
click at [922, 137] on div "Session ID" at bounding box center [876, 144] width 181 height 18
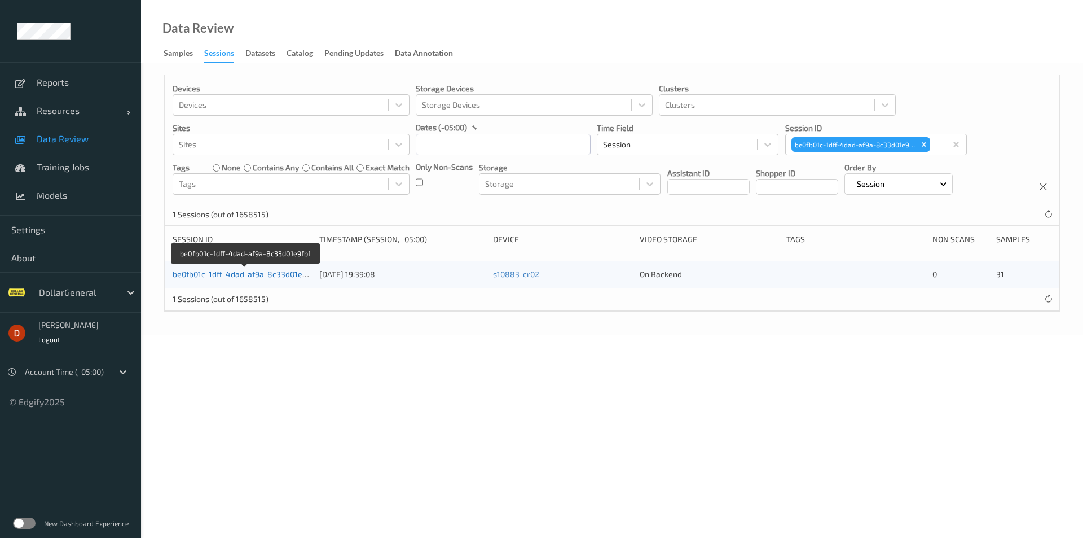
click at [265, 277] on link "be0fb01c-1dff-4dad-af9a-8c33d01e9fb1" at bounding box center [245, 274] width 145 height 10
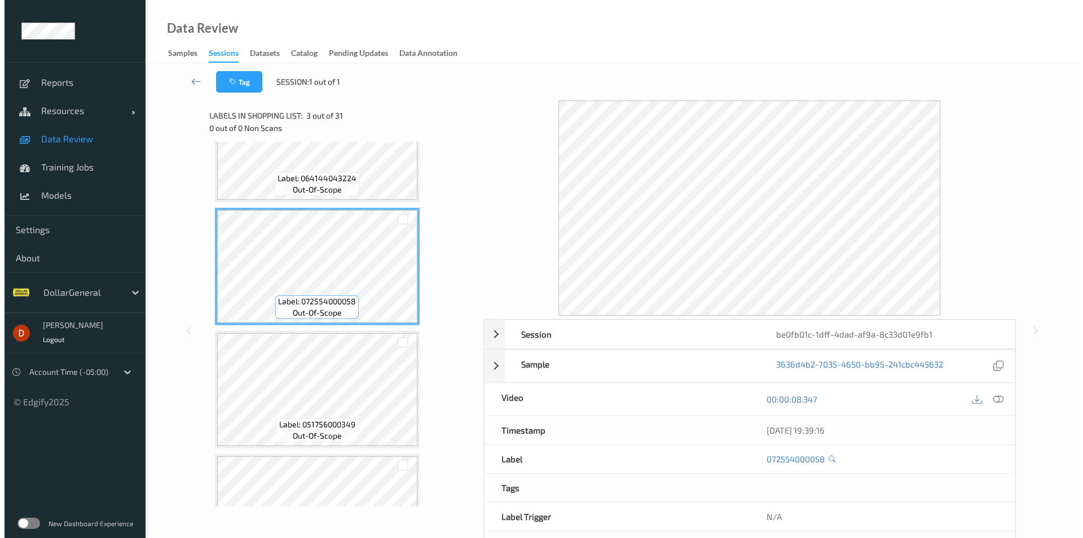
scroll to position [226, 0]
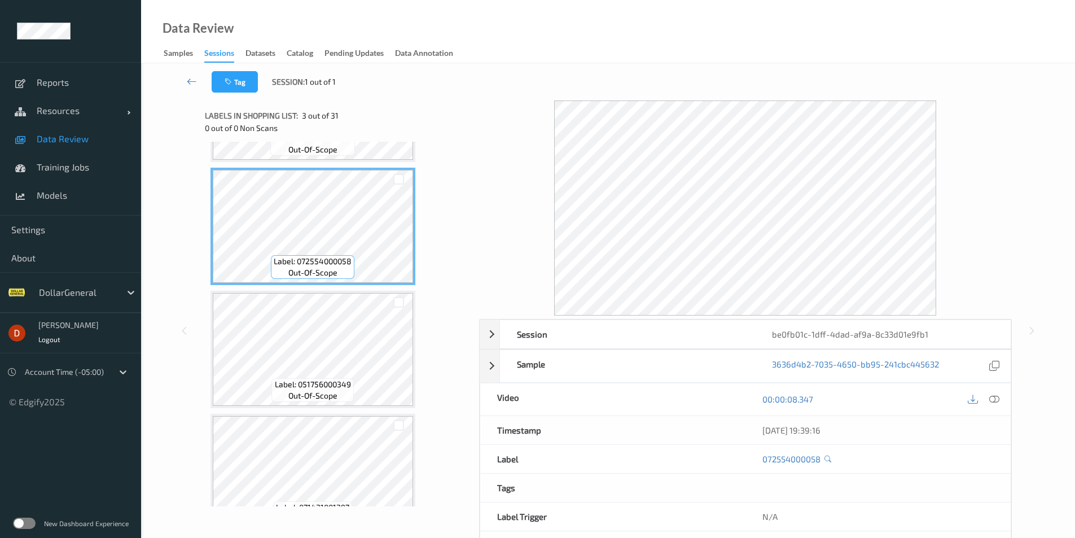
click at [192, 93] on div "Tag Session: 1 out of 1" at bounding box center [607, 81] width 887 height 37
click at [192, 89] on link at bounding box center [191, 81] width 39 height 21
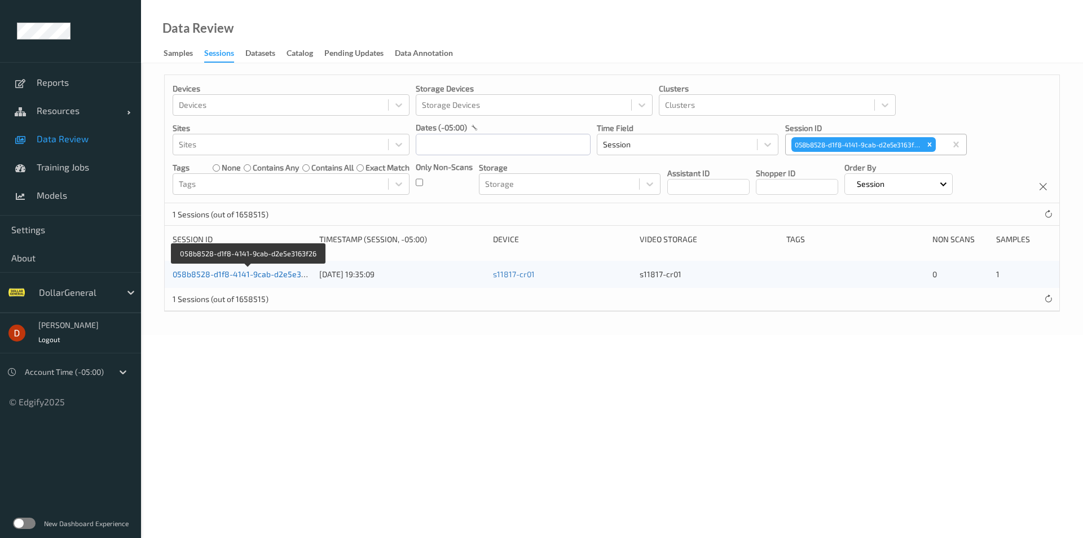
click at [298, 274] on link "058b8528-d1f8-4141-9cab-d2e5e3163f26" at bounding box center [249, 274] width 153 height 10
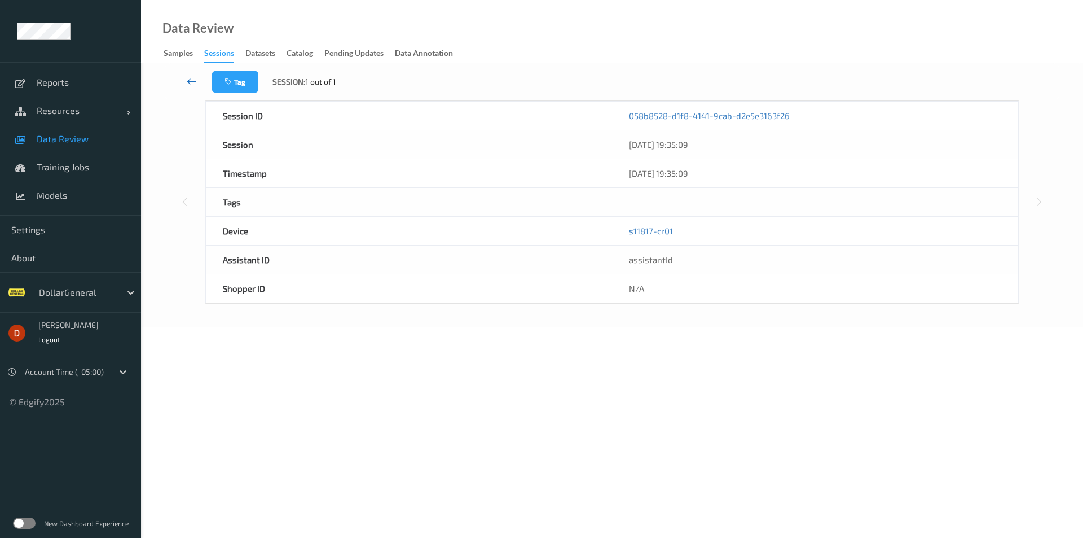
click at [186, 81] on link at bounding box center [192, 81] width 40 height 21
